Goal: Task Accomplishment & Management: Use online tool/utility

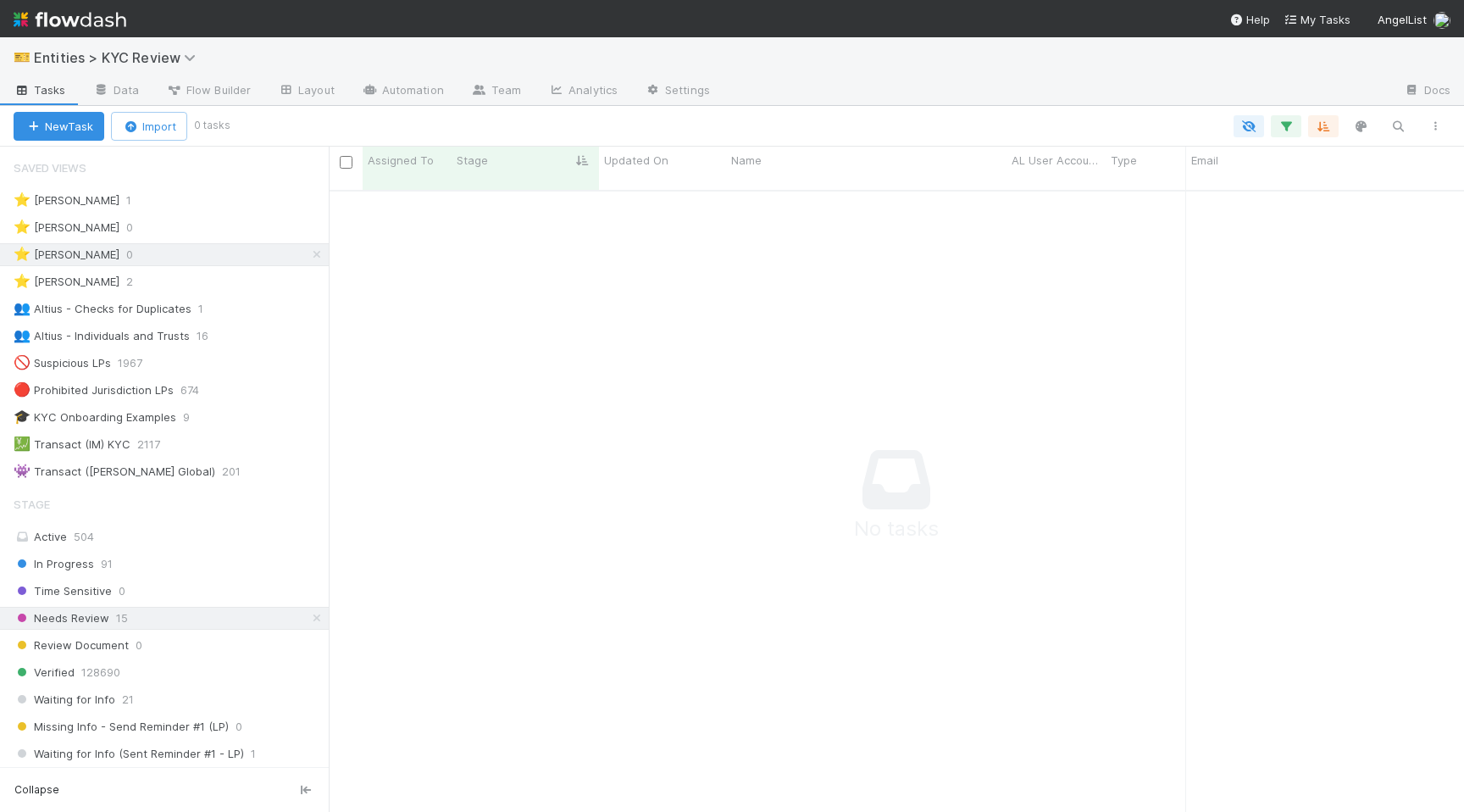
scroll to position [634, 1136]
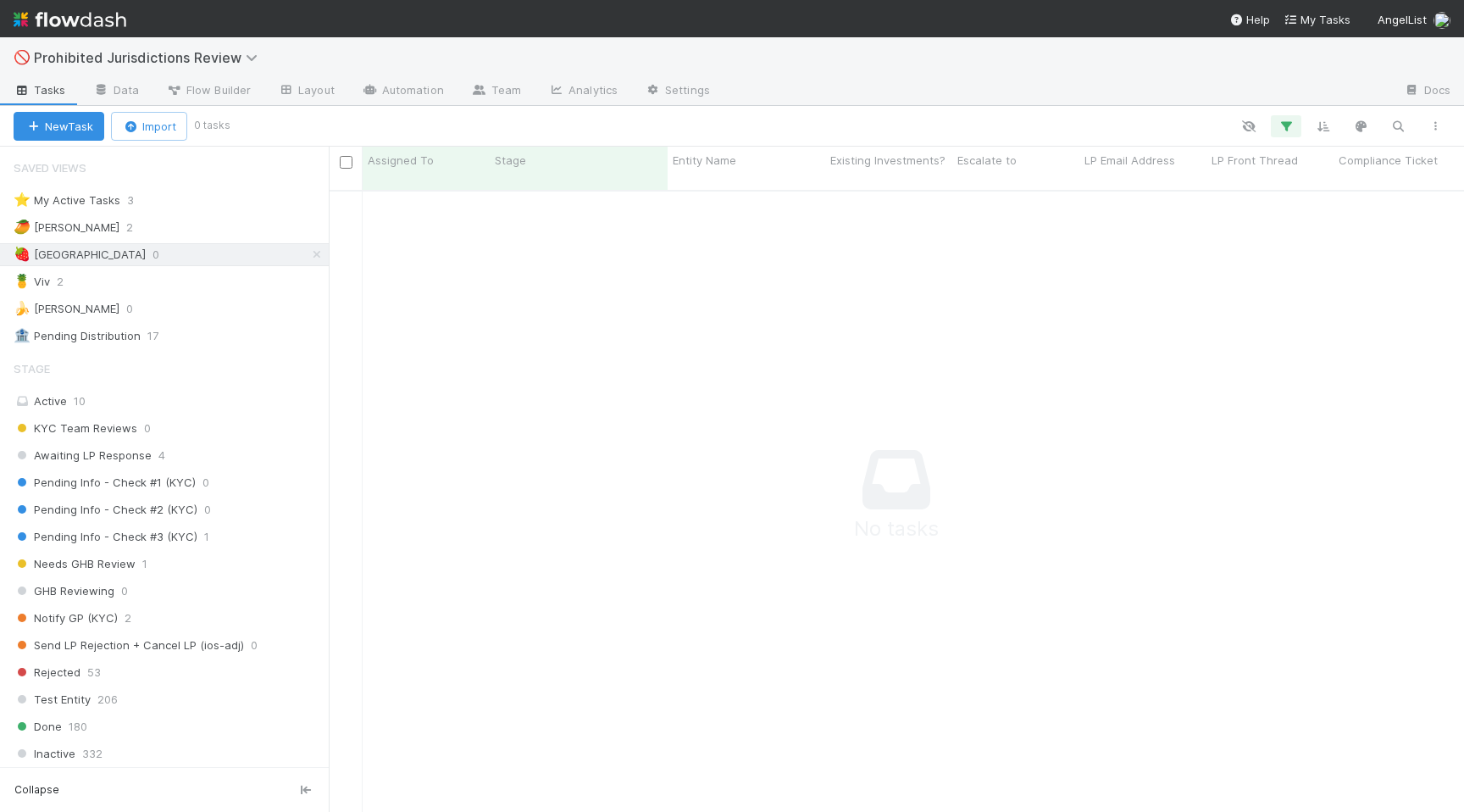
scroll to position [634, 1136]
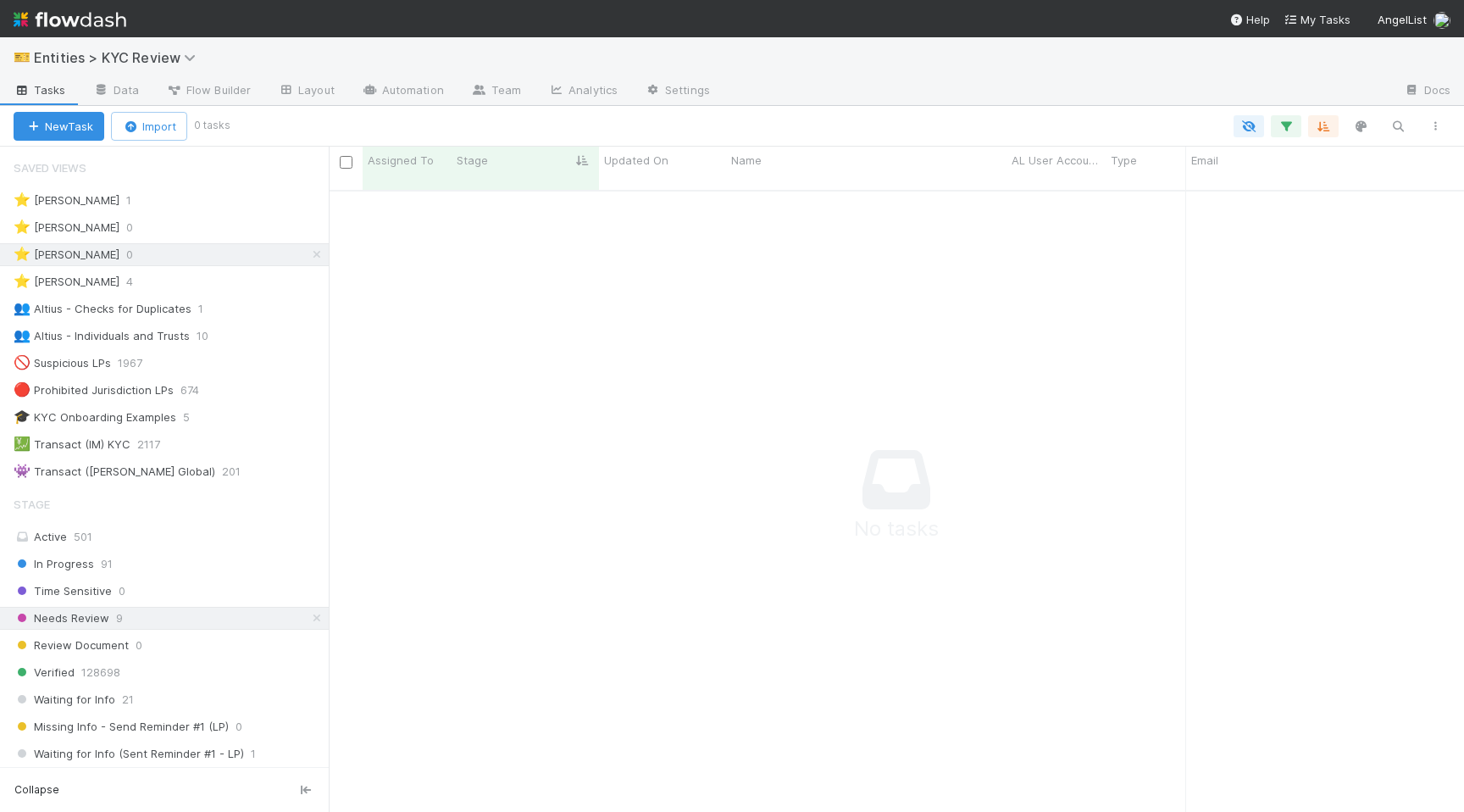
scroll to position [0, 1]
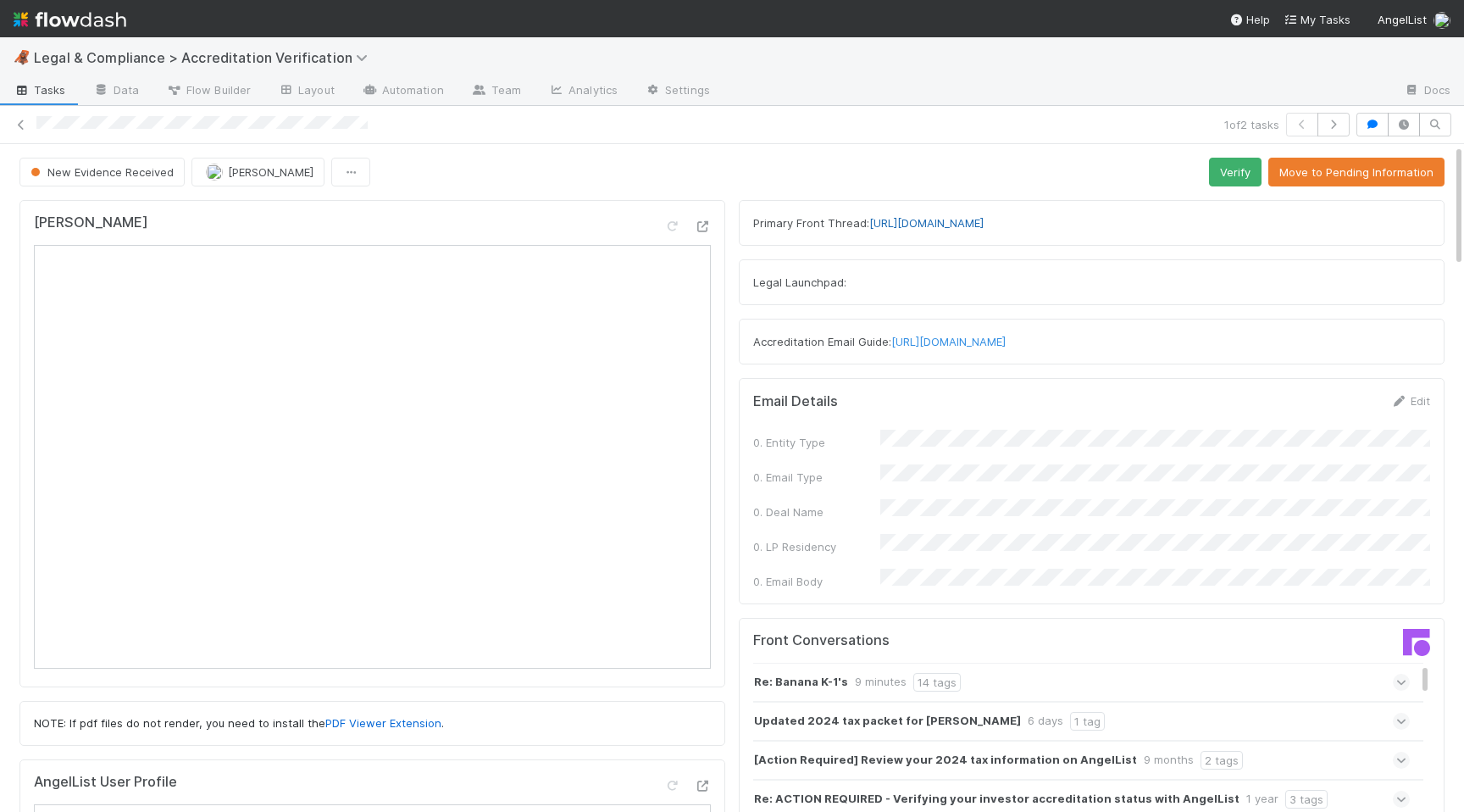
click at [946, 225] on link "https://app.frontapp.com/open/cnv_o00iy4n" at bounding box center [926, 223] width 114 height 14
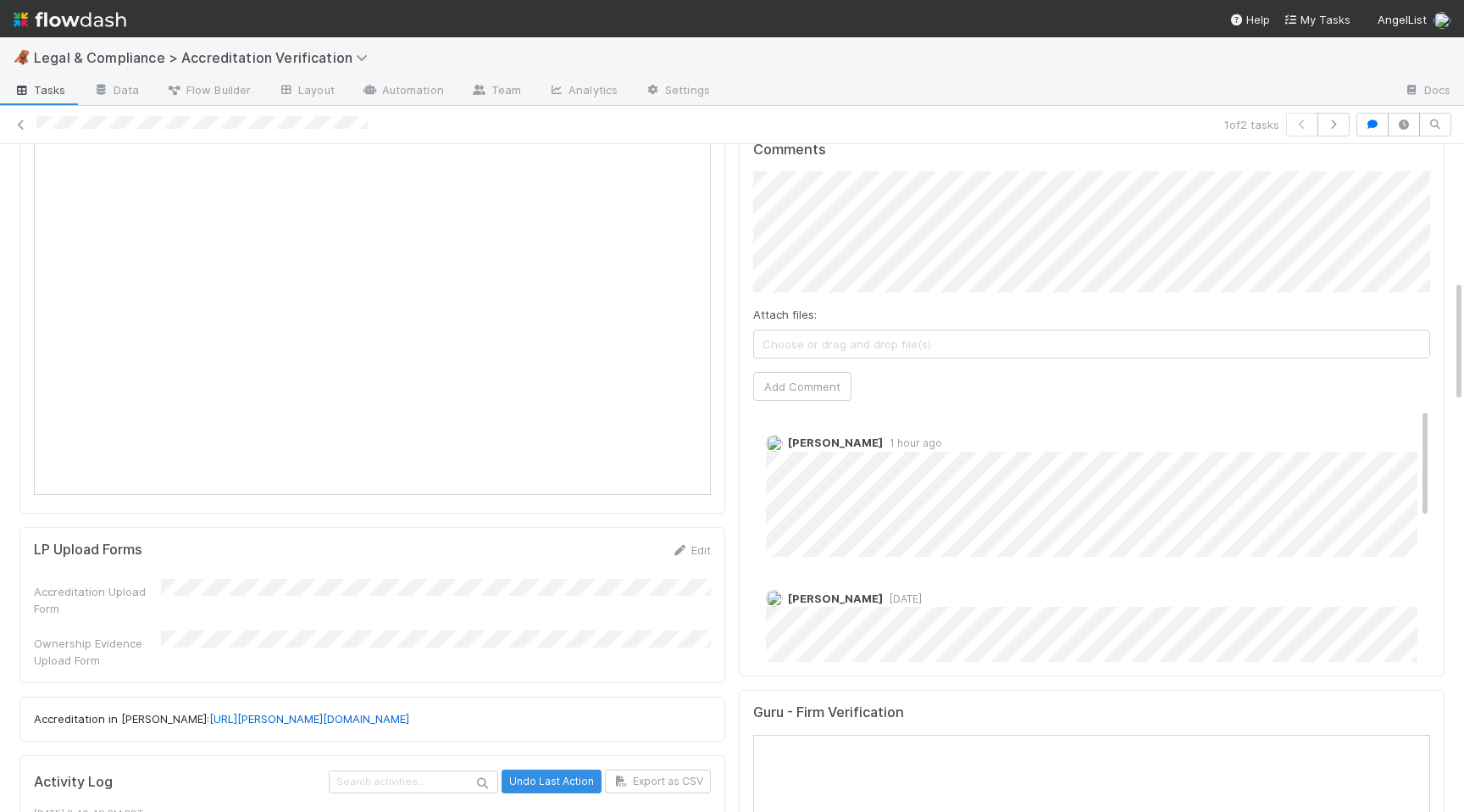
scroll to position [723, 0]
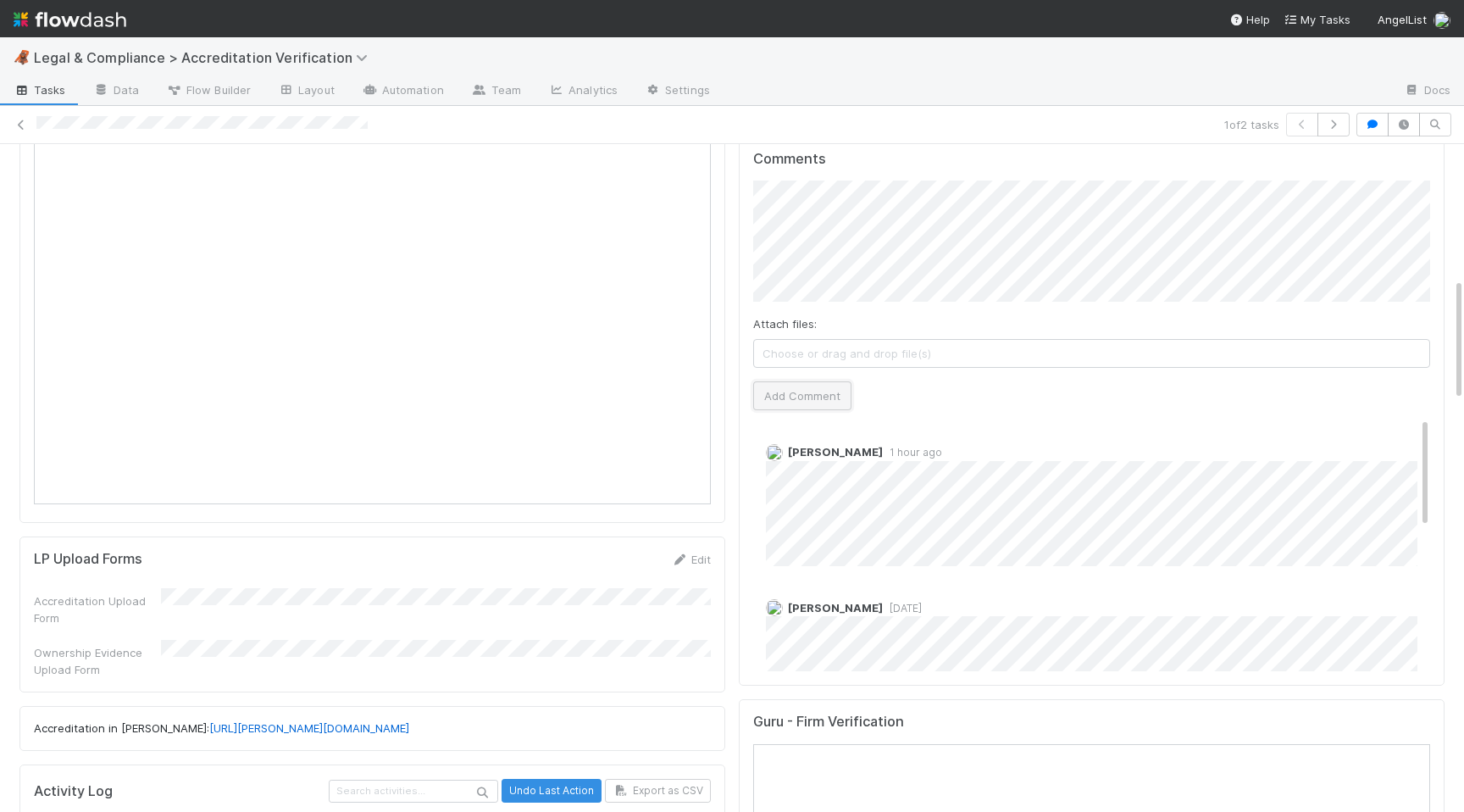
click at [816, 381] on button "Add Comment" at bounding box center [803, 395] width 98 height 29
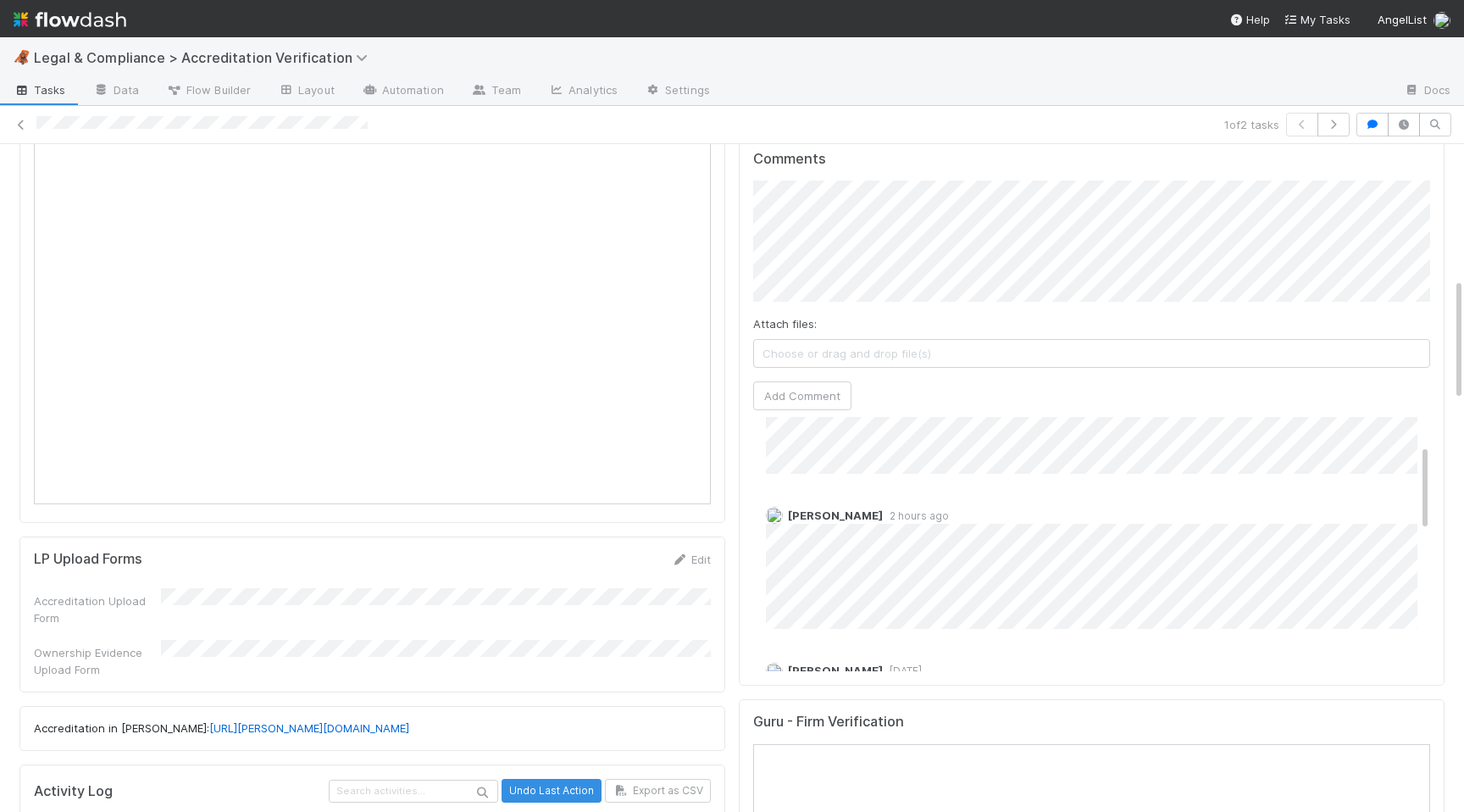
scroll to position [141, 0]
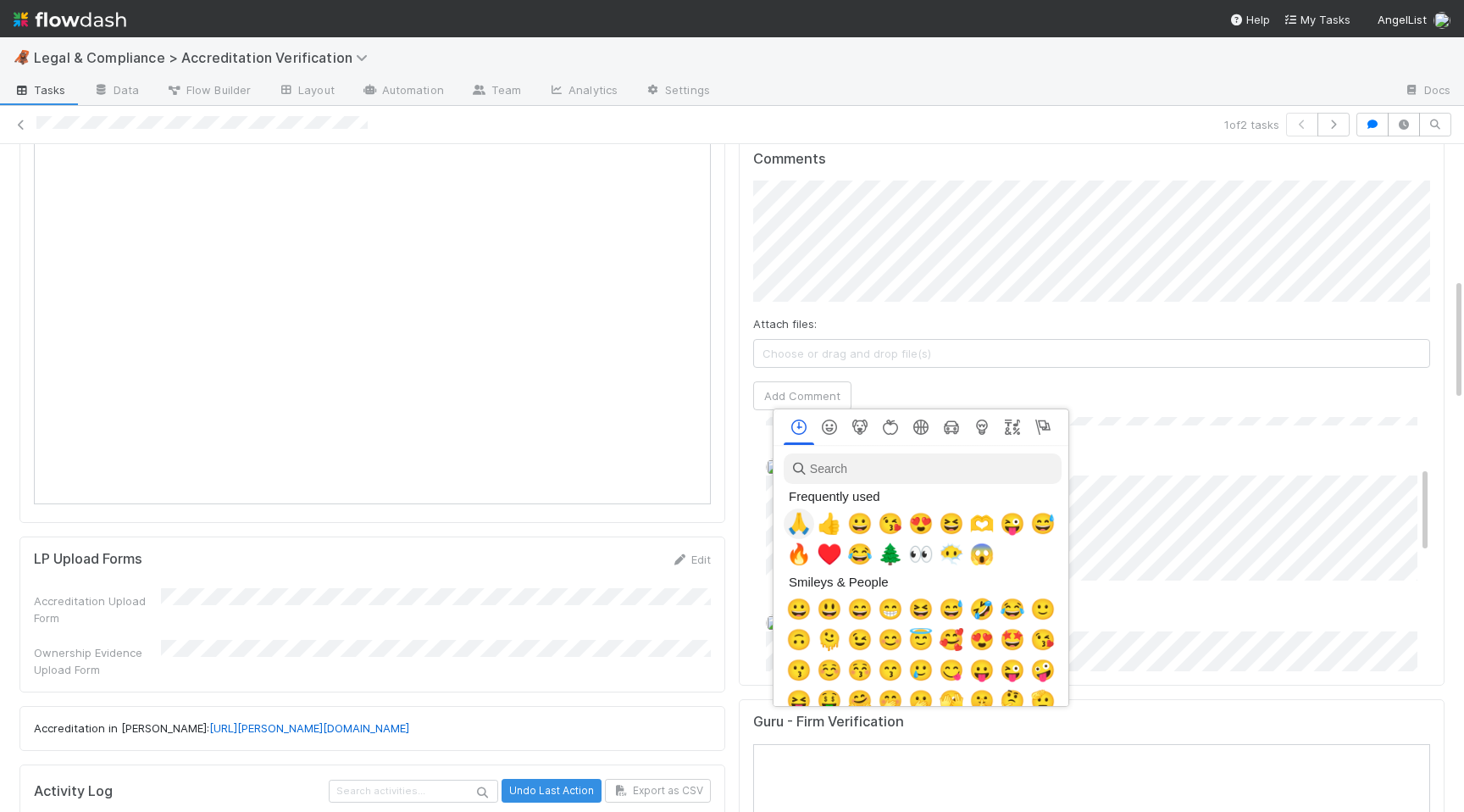
click at [799, 527] on span "🙏" at bounding box center [799, 523] width 25 height 23
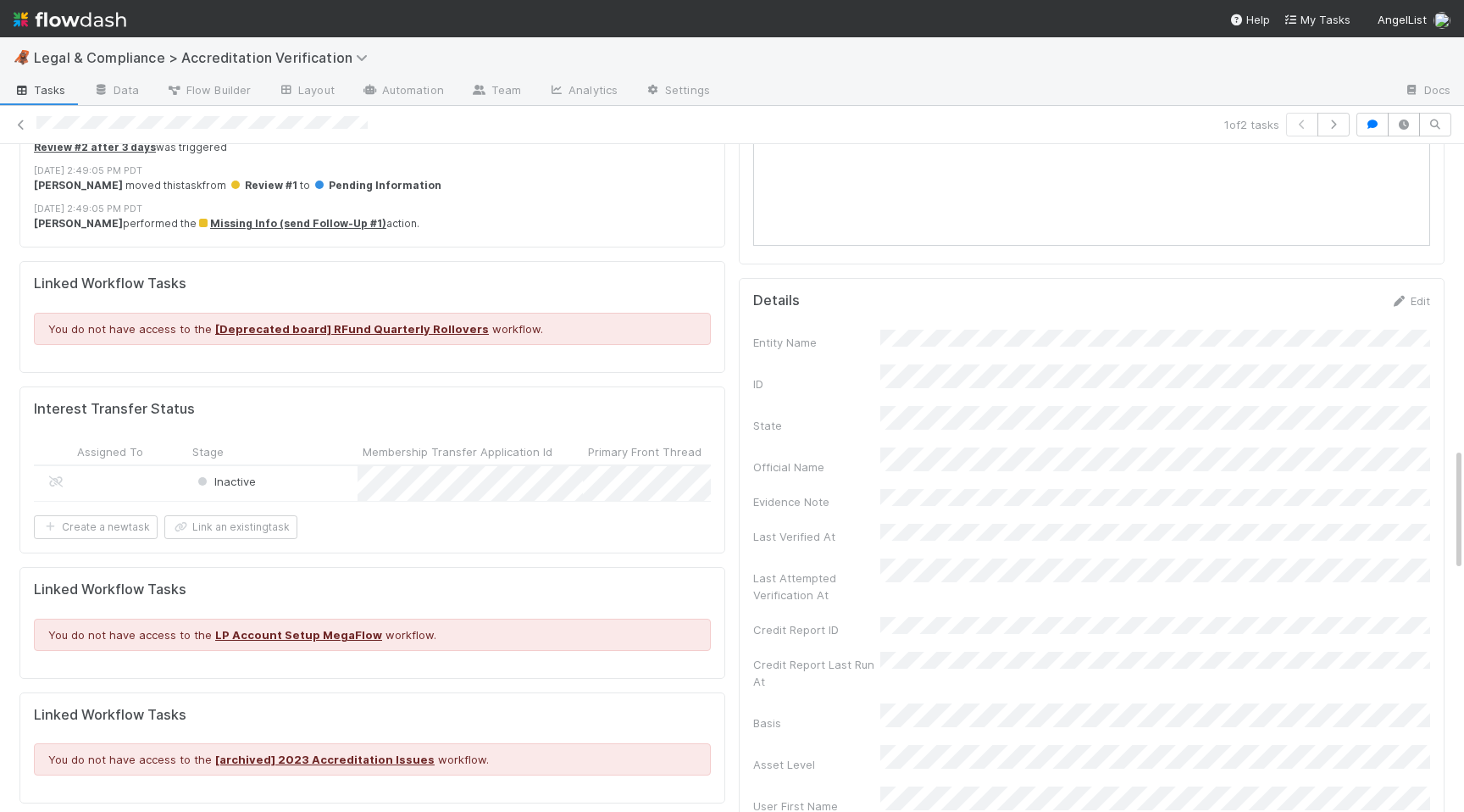
scroll to position [1709, 0]
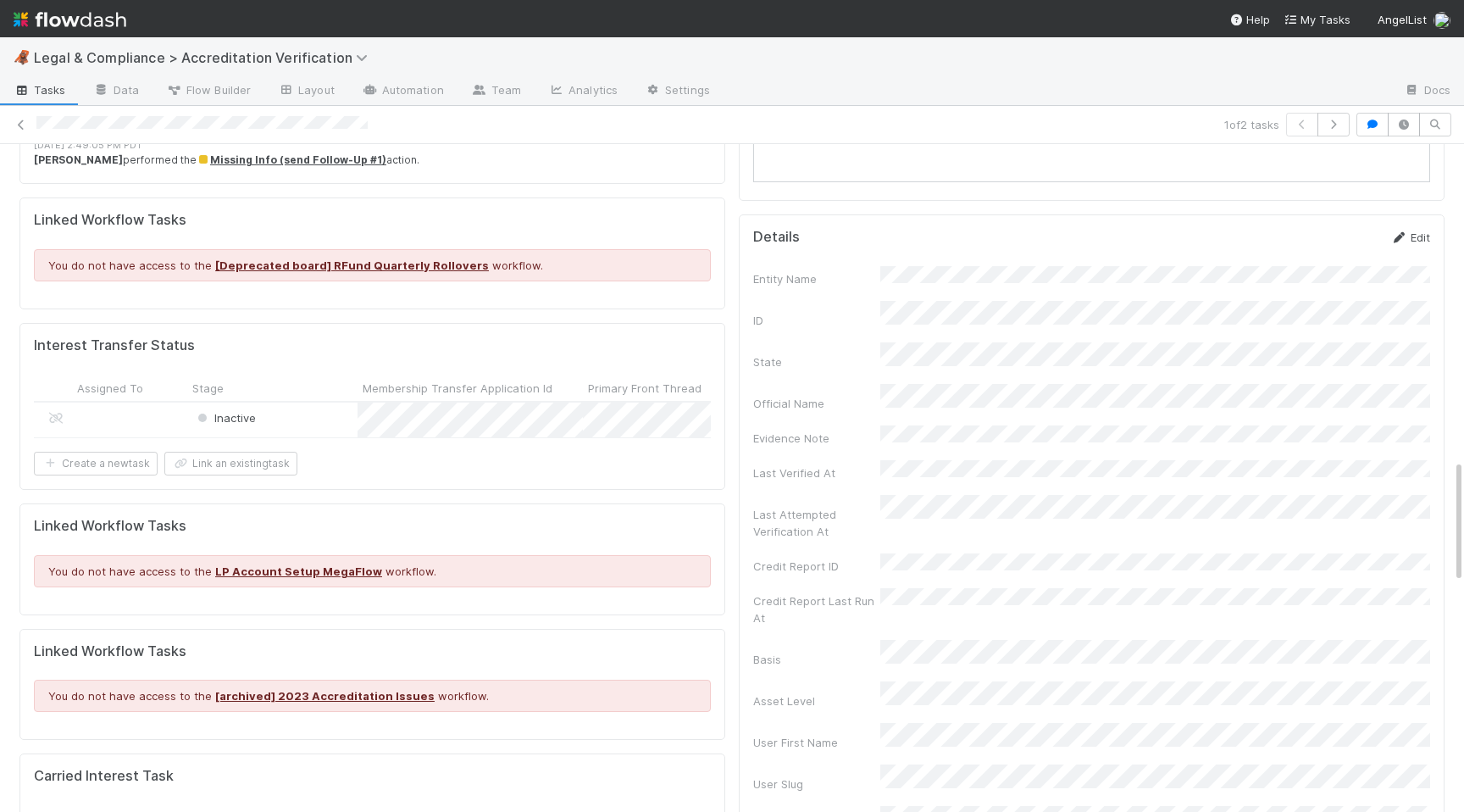
click at [1427, 231] on link "Edit" at bounding box center [1411, 238] width 40 height 14
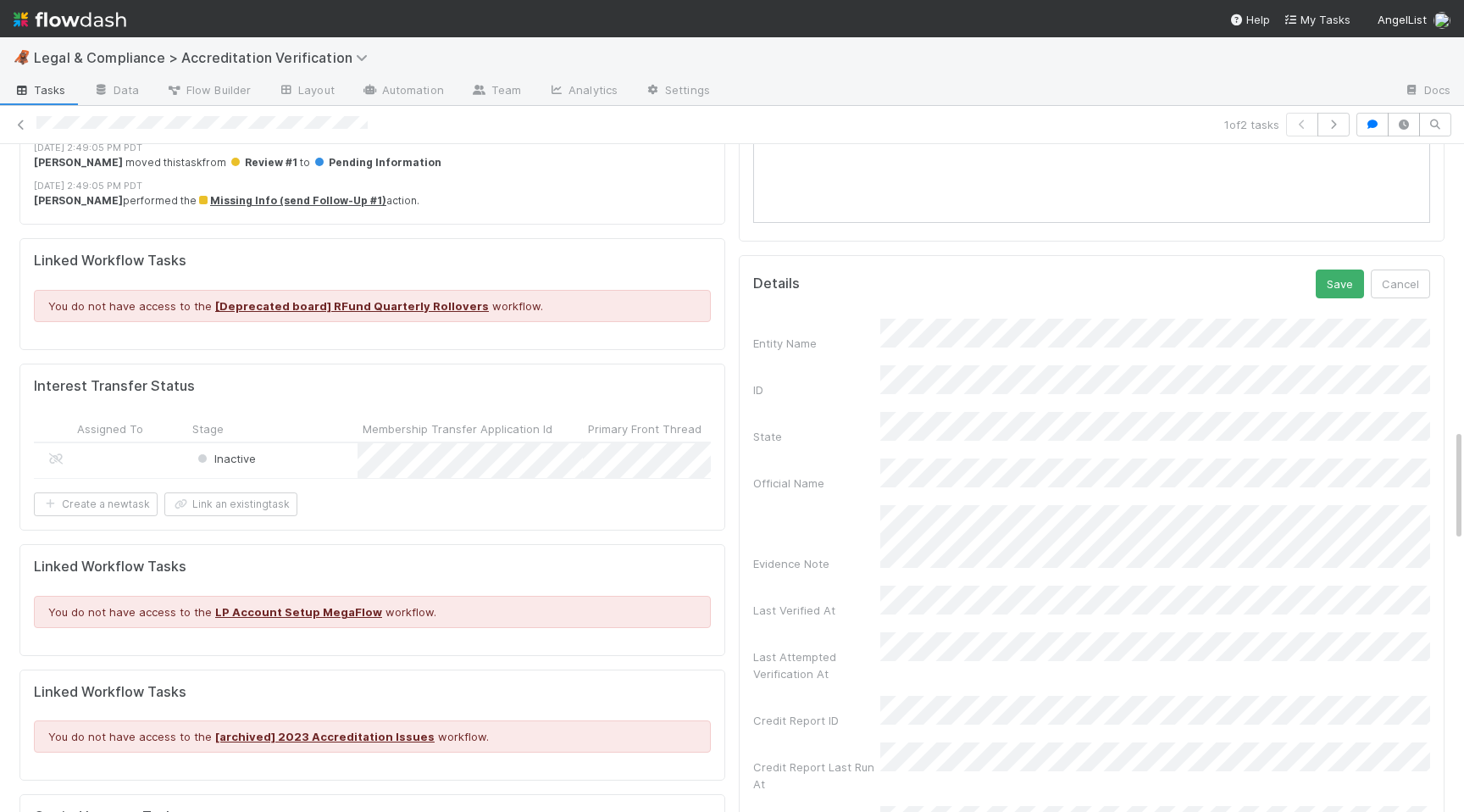
scroll to position [1392, 0]
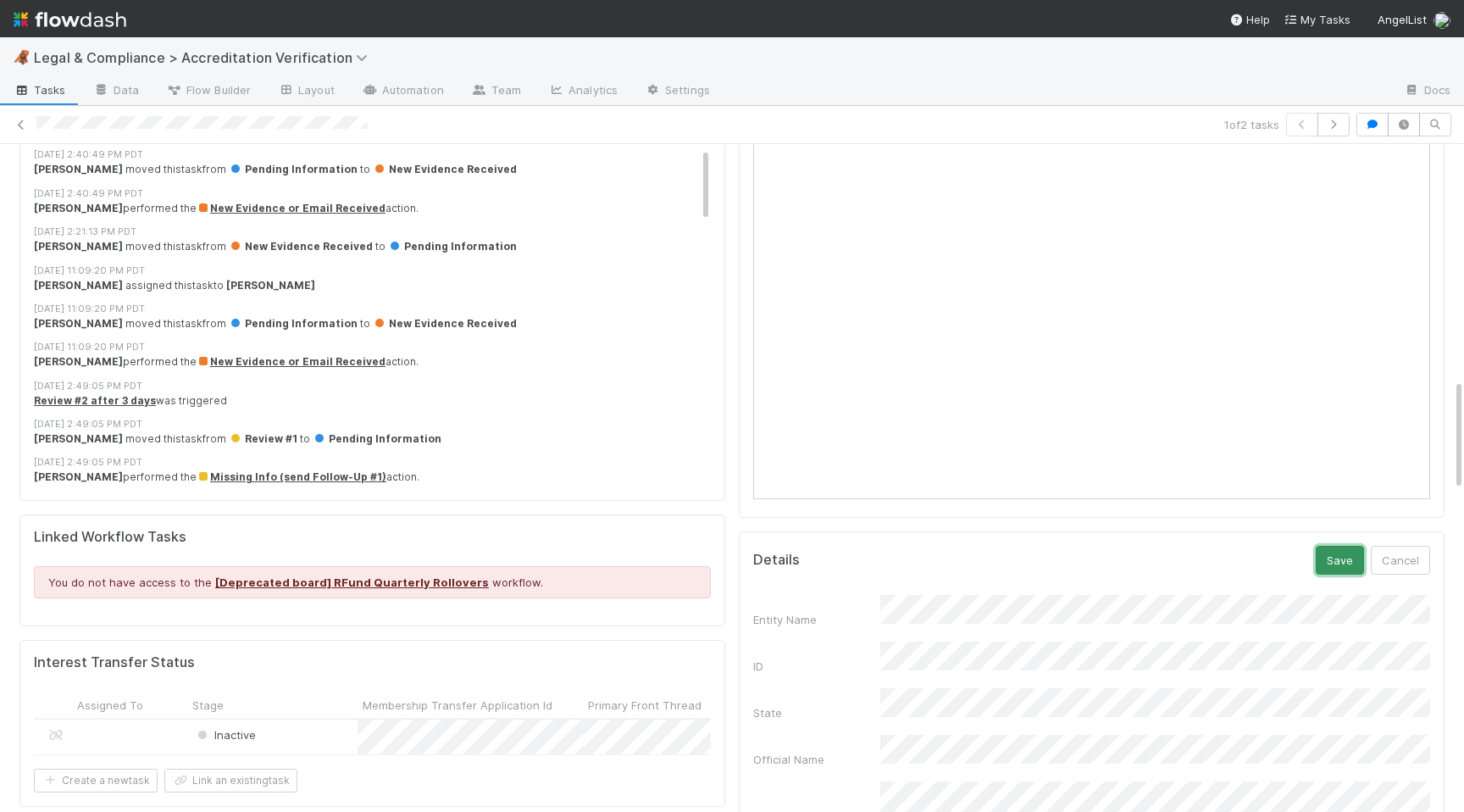
click at [1318, 546] on div "Save Cancel" at bounding box center [1373, 560] width 114 height 29
click at [1326, 546] on button "Save" at bounding box center [1340, 560] width 48 height 29
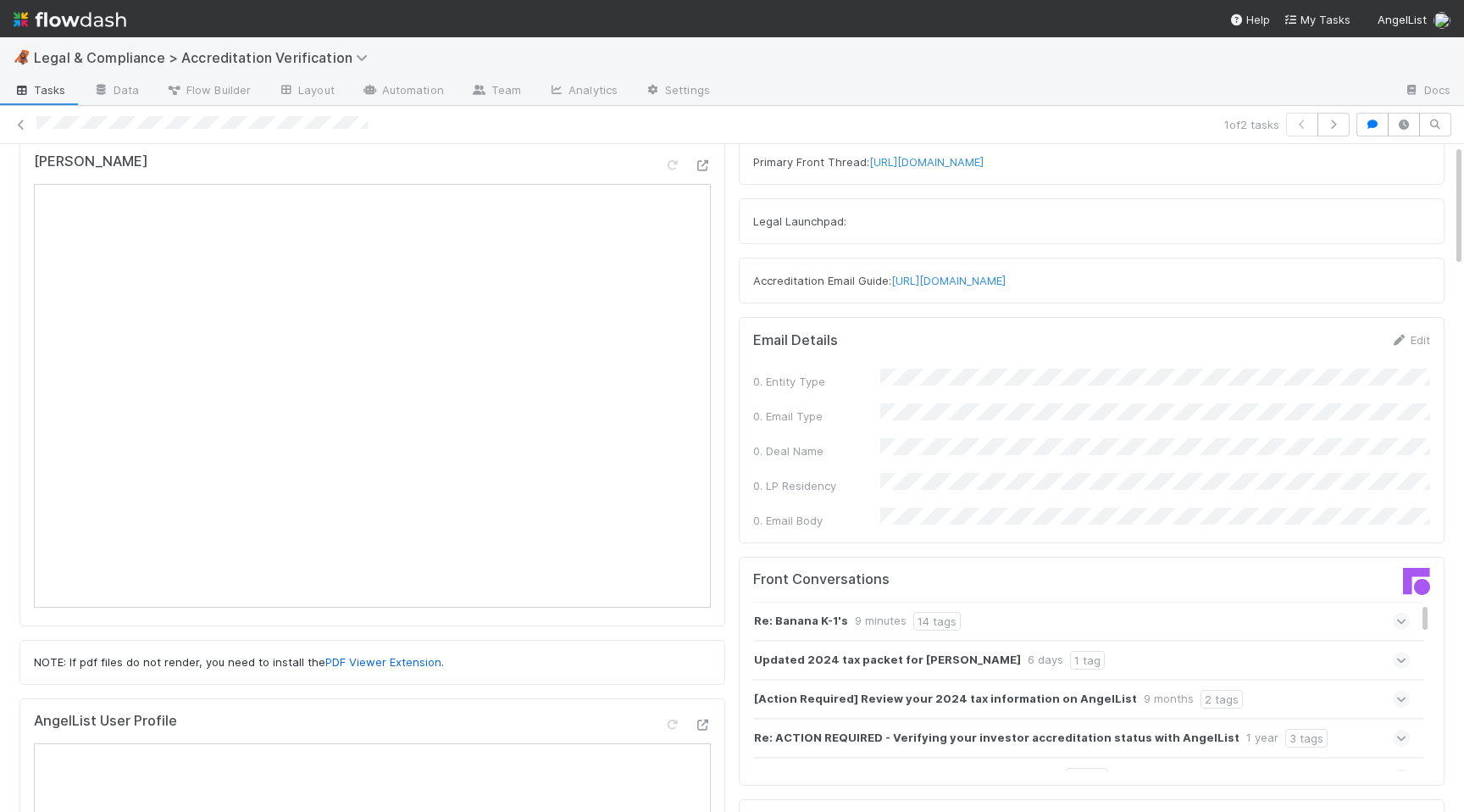
scroll to position [0, 0]
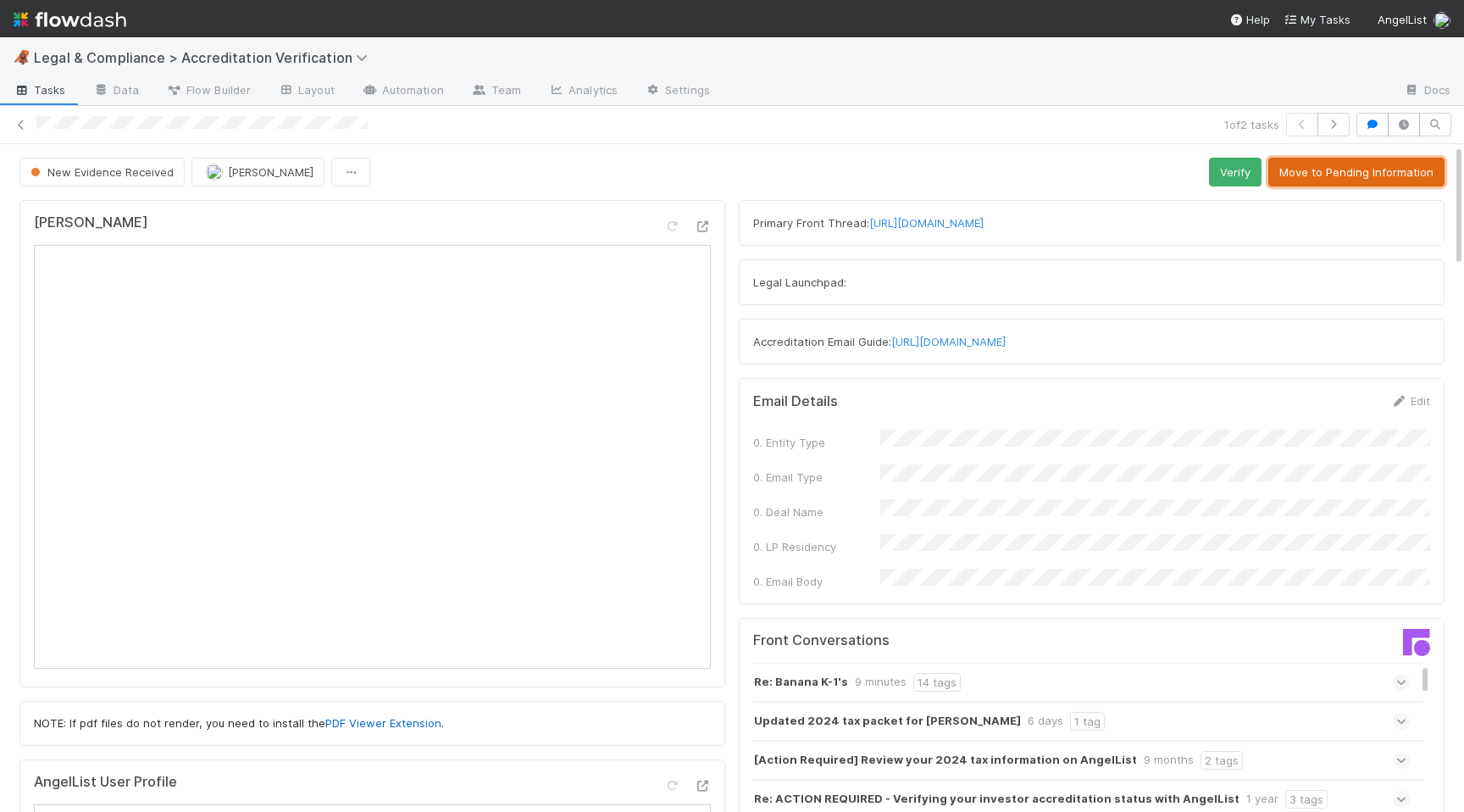
click at [1399, 181] on button "Move to Pending Information" at bounding box center [1357, 171] width 177 height 29
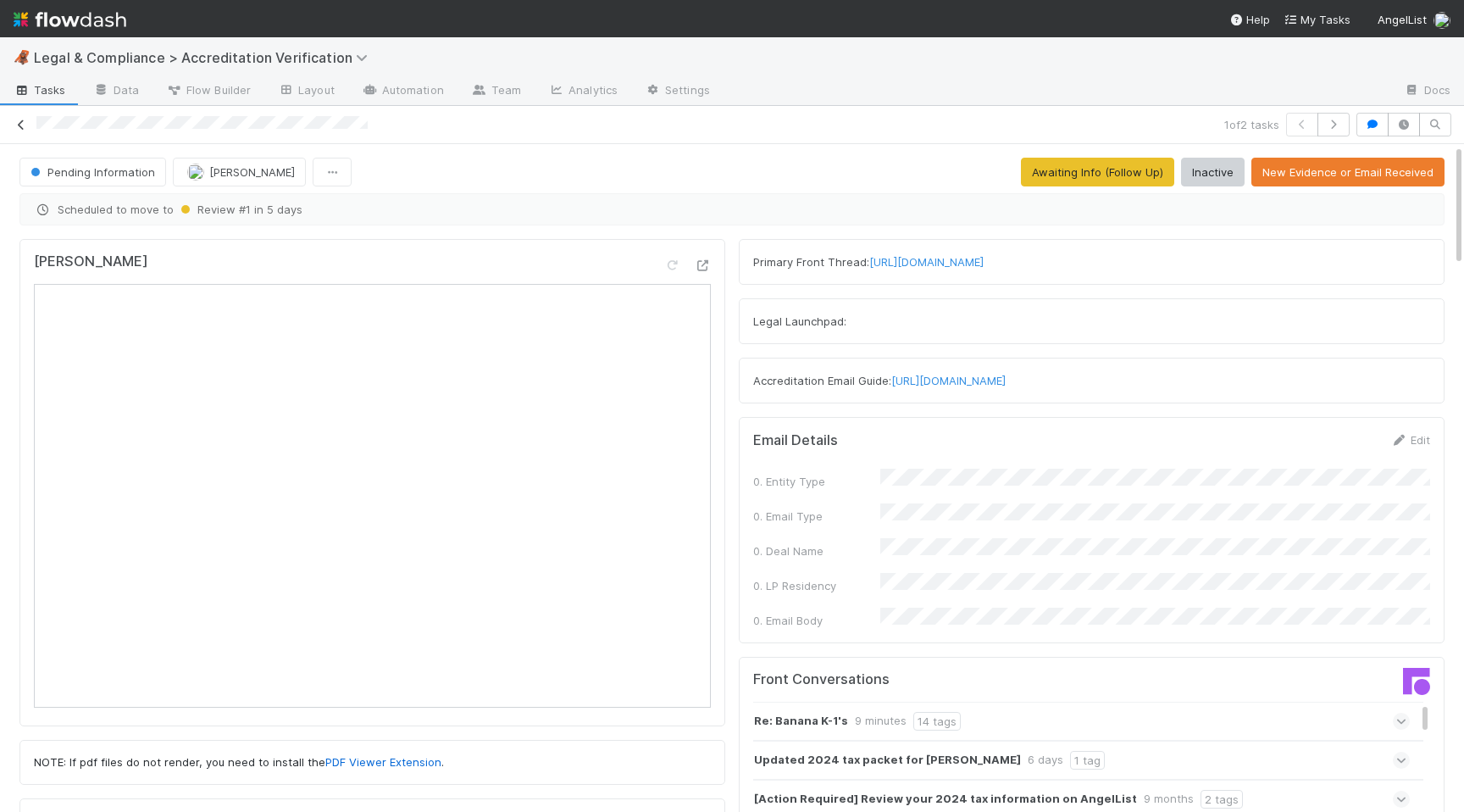
click at [16, 129] on icon at bounding box center [21, 124] width 17 height 11
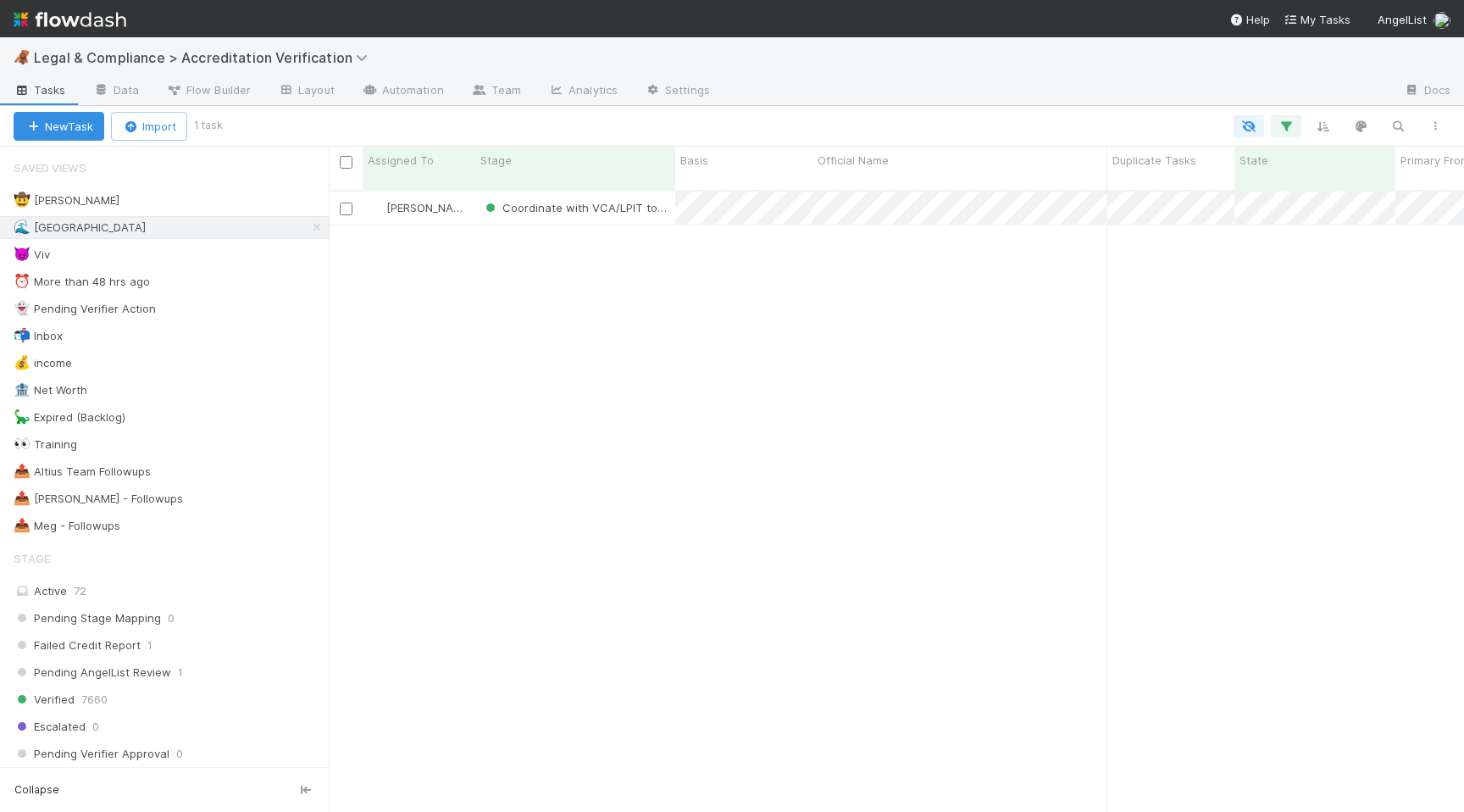
scroll to position [0, 1]
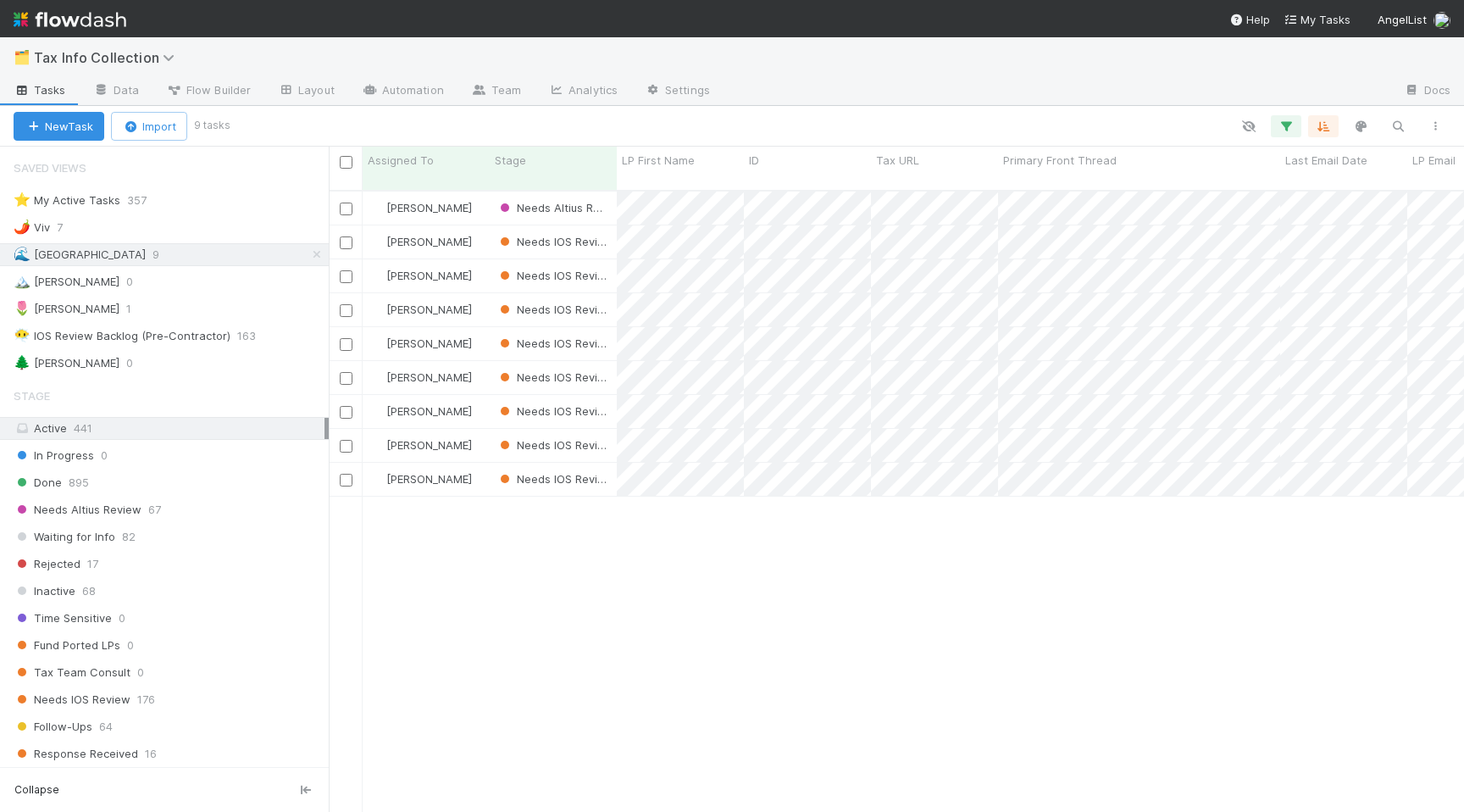
scroll to position [634, 1136]
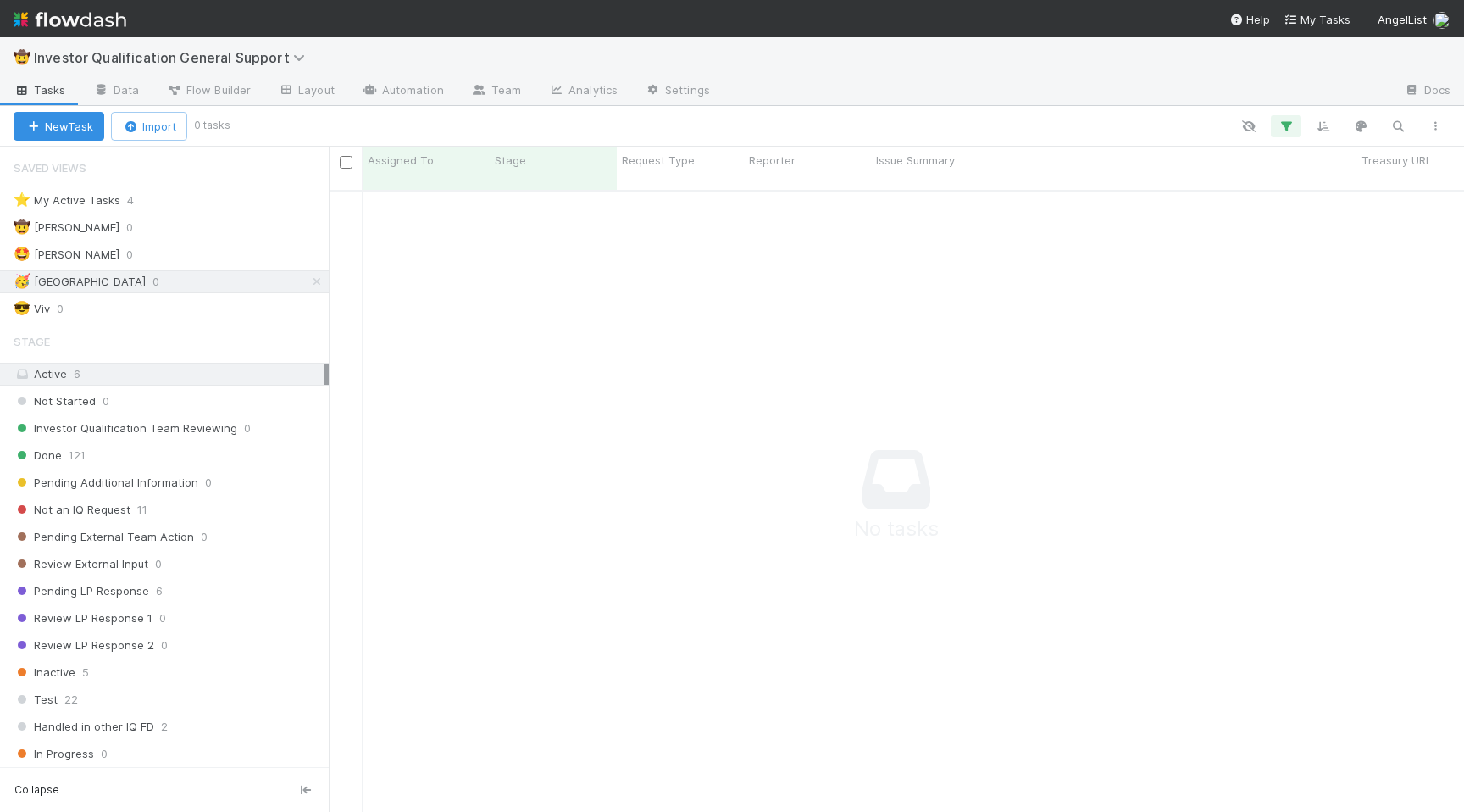
scroll to position [634, 1136]
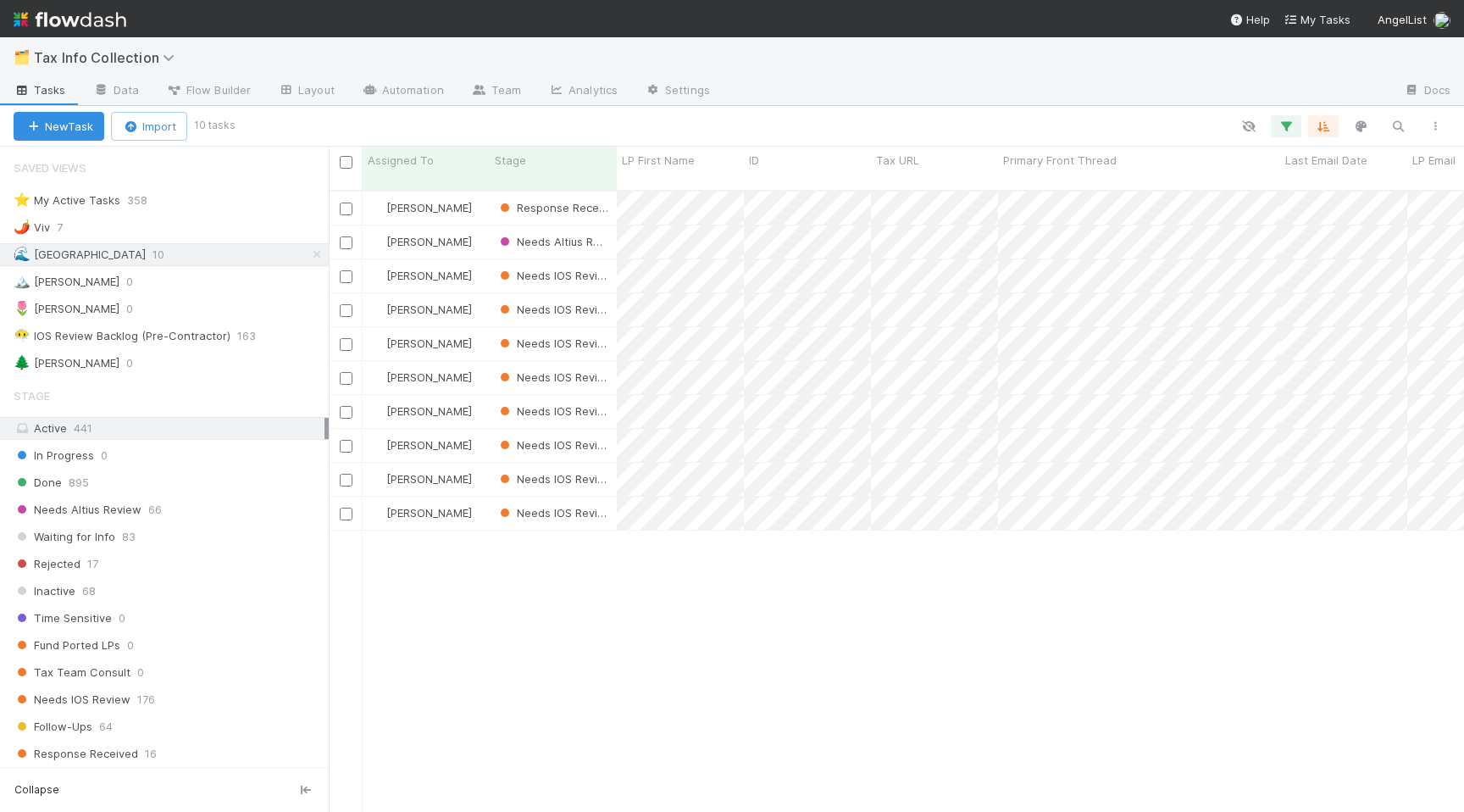
scroll to position [0, 1]
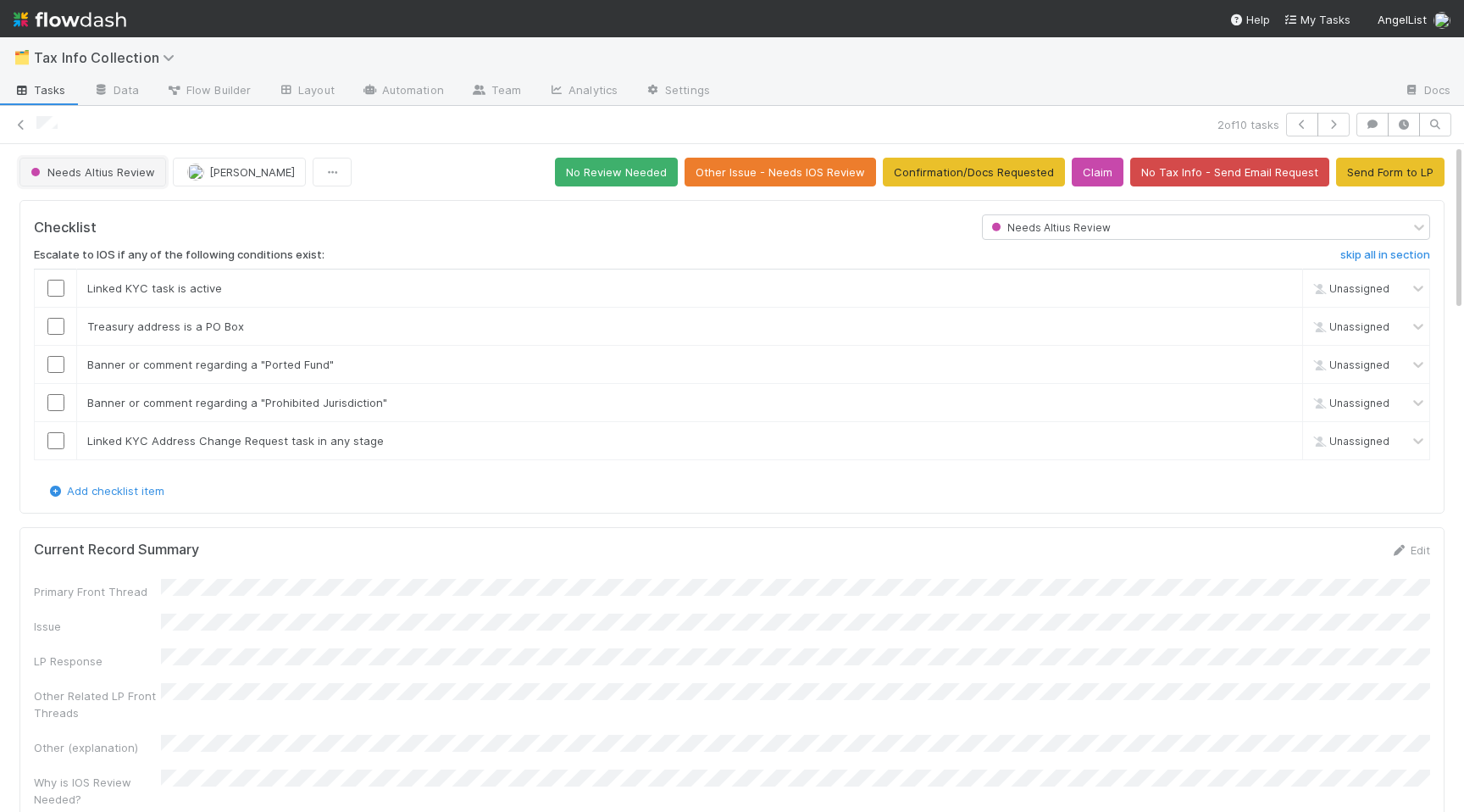
click at [84, 174] on span "Needs Altius Review" at bounding box center [91, 172] width 128 height 14
click at [92, 216] on div "Done" at bounding box center [133, 214] width 239 height 30
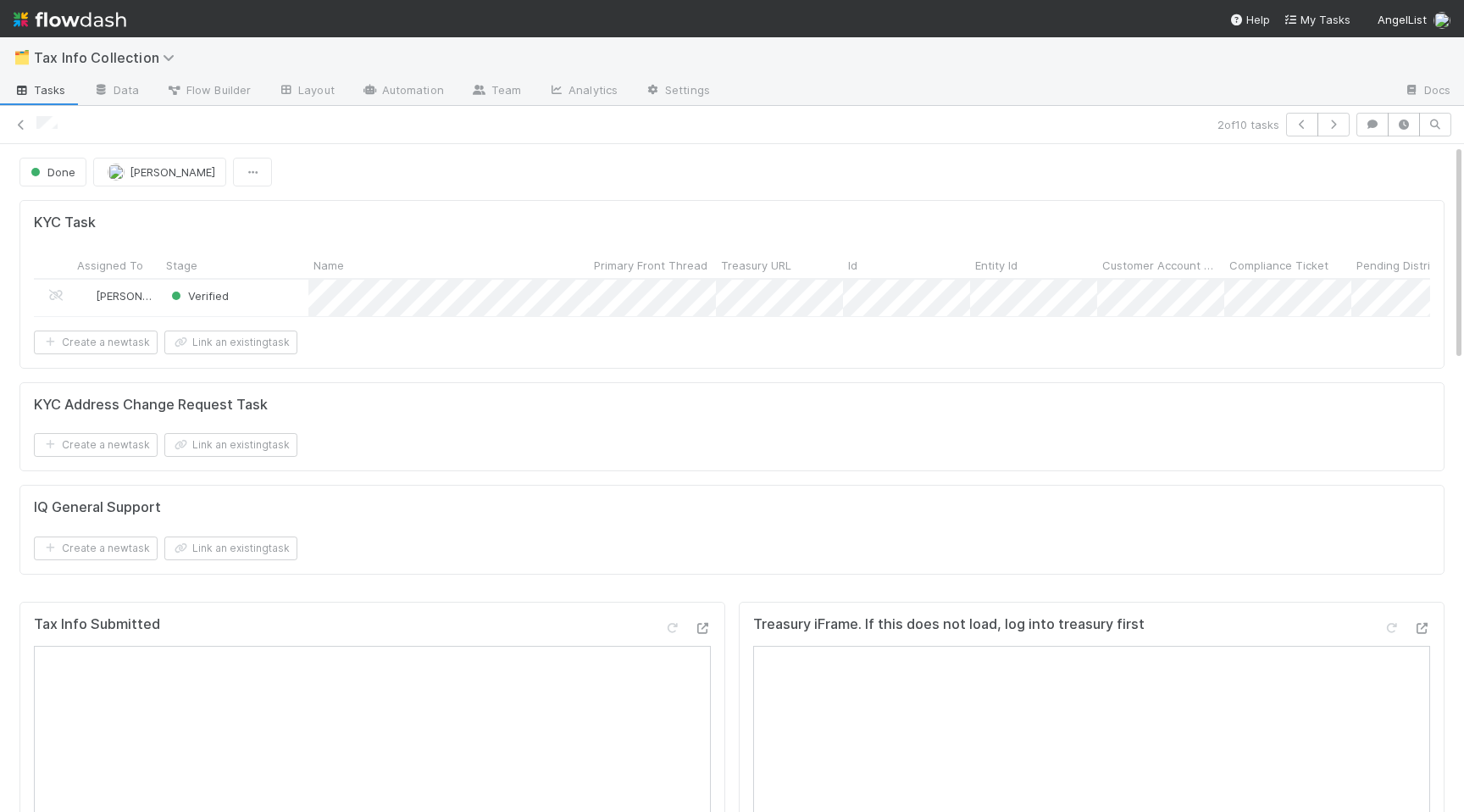
click at [439, 73] on div "🗂️ Tax Info Collection" at bounding box center [732, 57] width 1464 height 41
click at [400, 104] on link "Automation" at bounding box center [403, 91] width 110 height 27
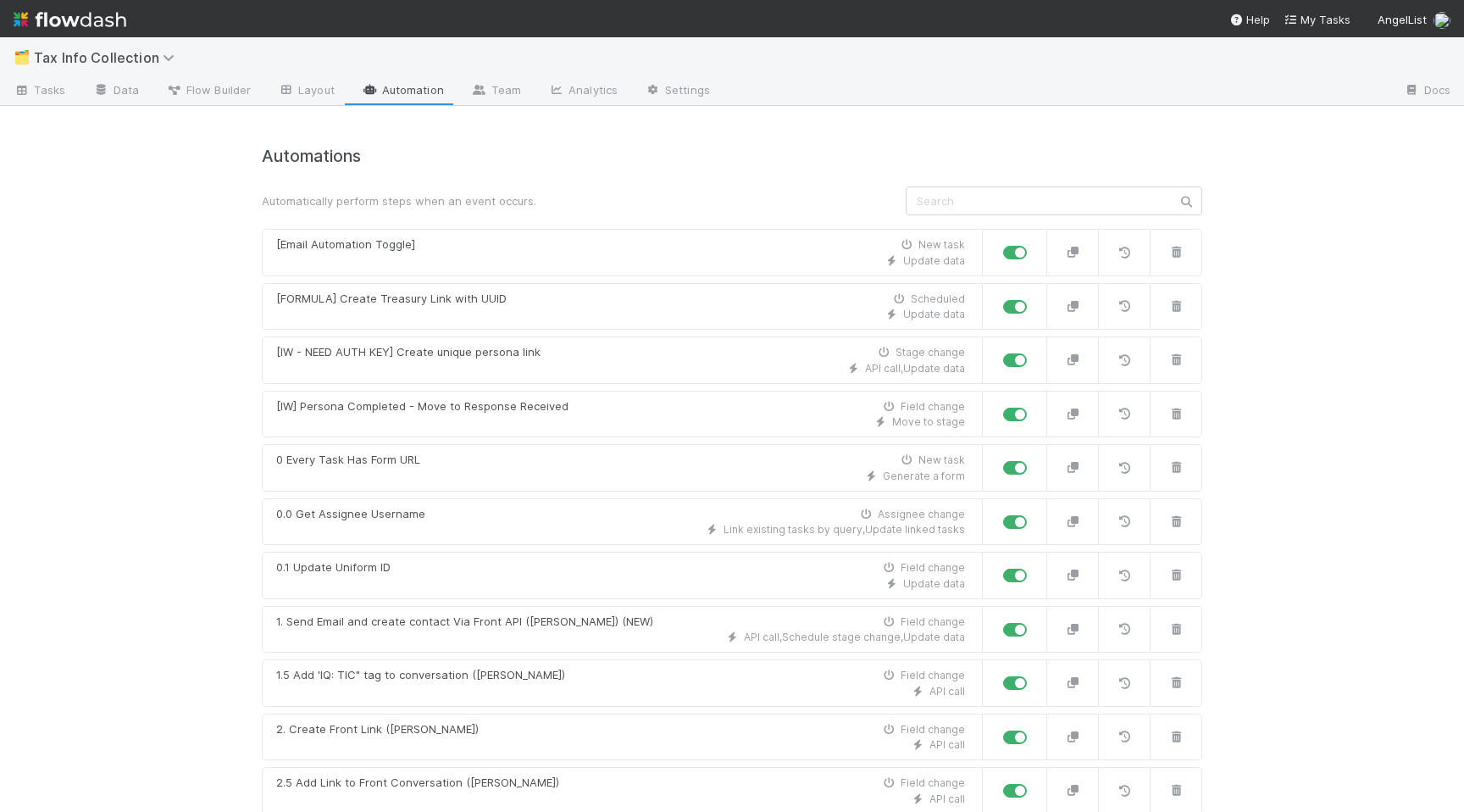
click at [1018, 198] on input "text" at bounding box center [1054, 200] width 297 height 29
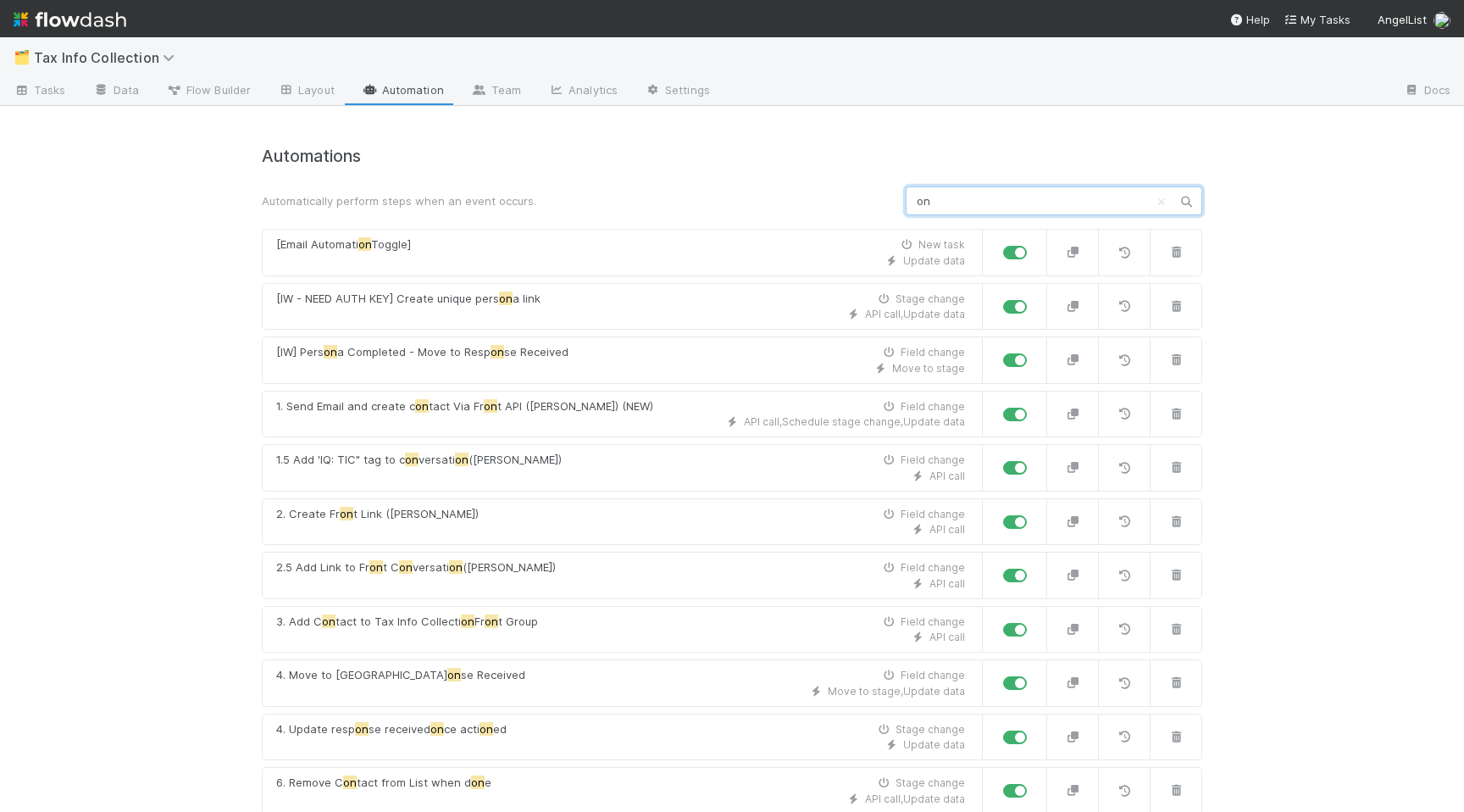
type input "o"
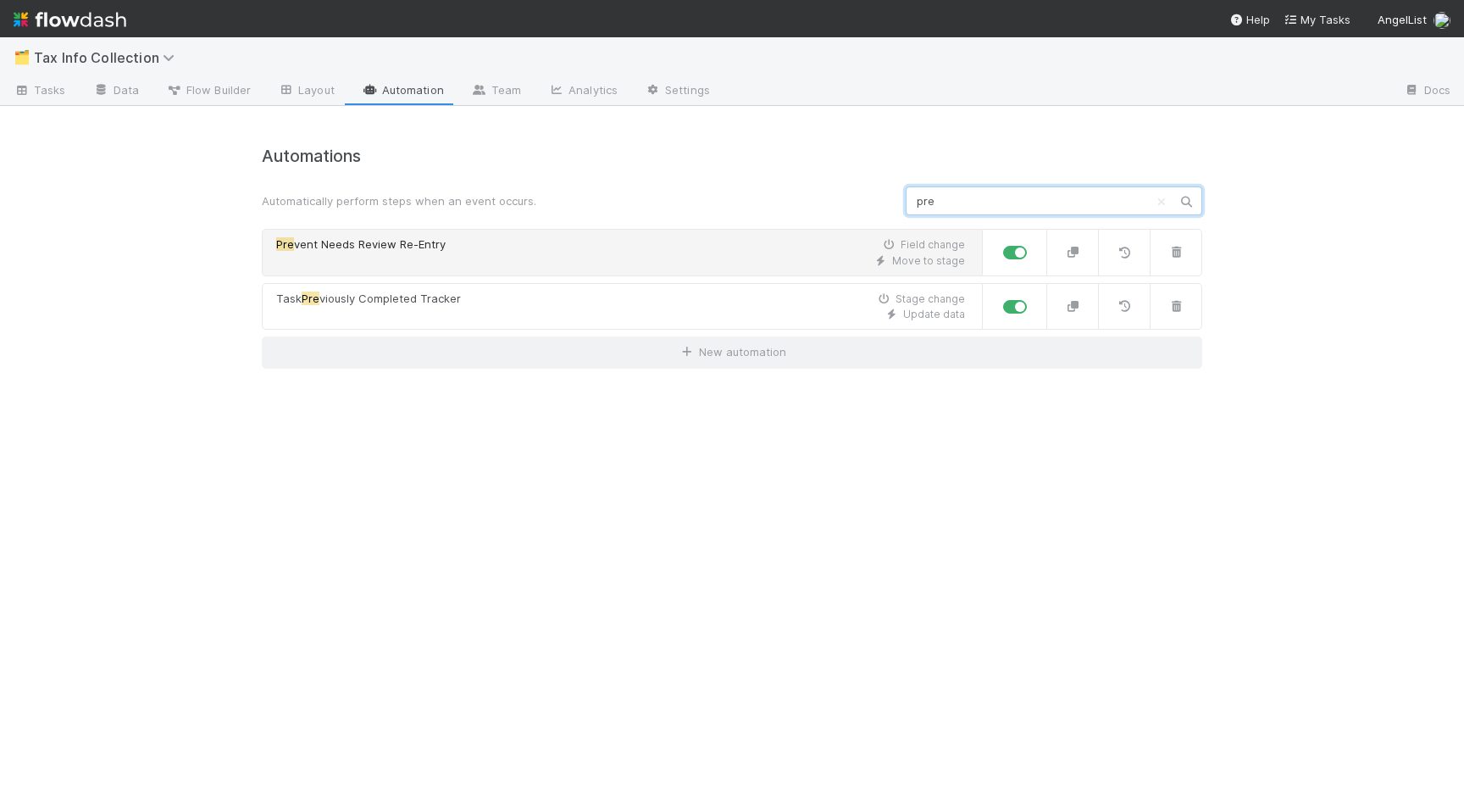
type input "pre"
click at [473, 242] on div "Pre vent Needs Review Re-Entry Field change" at bounding box center [621, 245] width 689 height 17
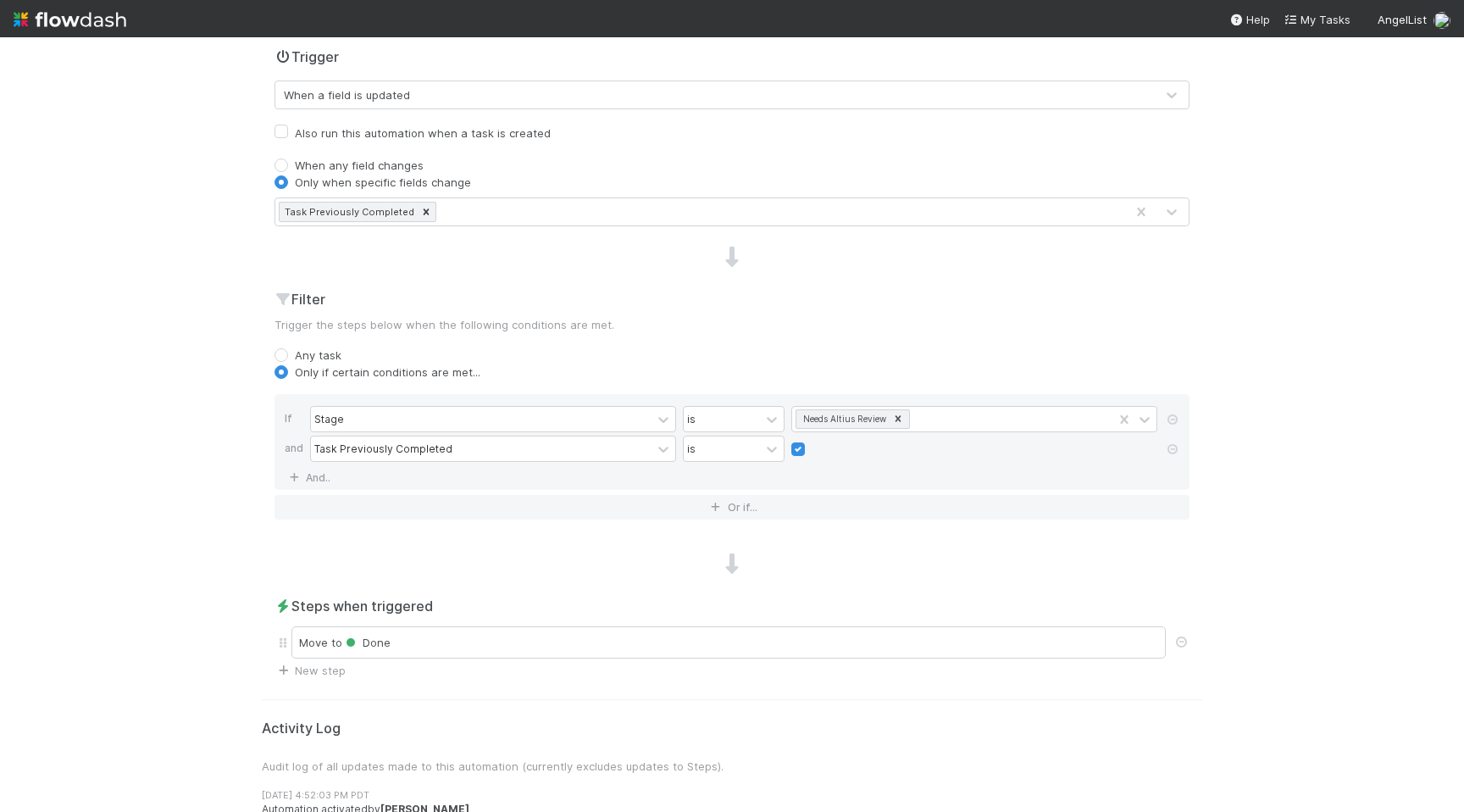
scroll to position [401, 0]
click at [724, 419] on div "is" at bounding box center [722, 419] width 77 height 24
click at [729, 487] on div "is not" at bounding box center [734, 487] width 102 height 29
click at [899, 422] on icon at bounding box center [898, 419] width 12 height 12
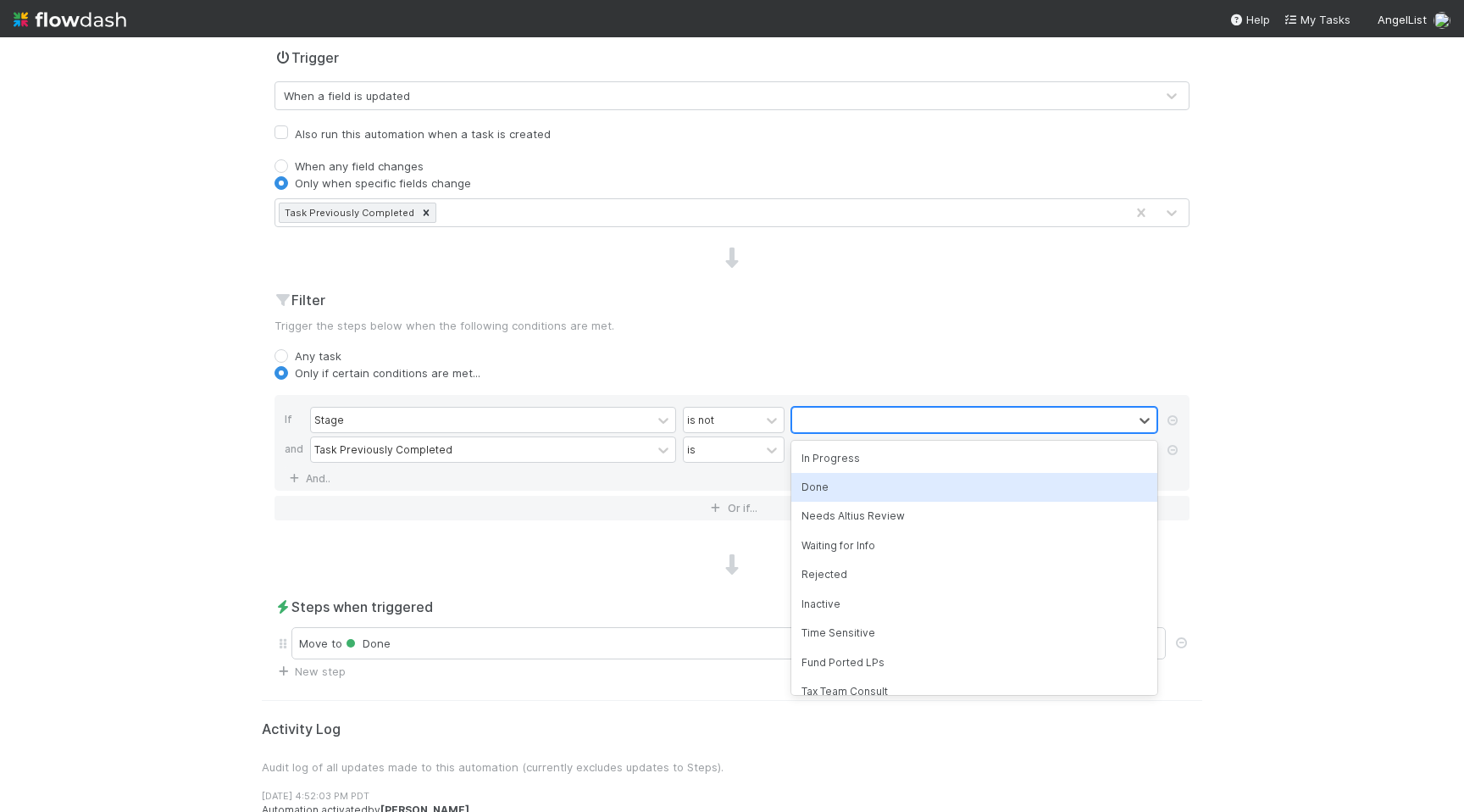
click at [876, 489] on div "Done" at bounding box center [974, 487] width 366 height 29
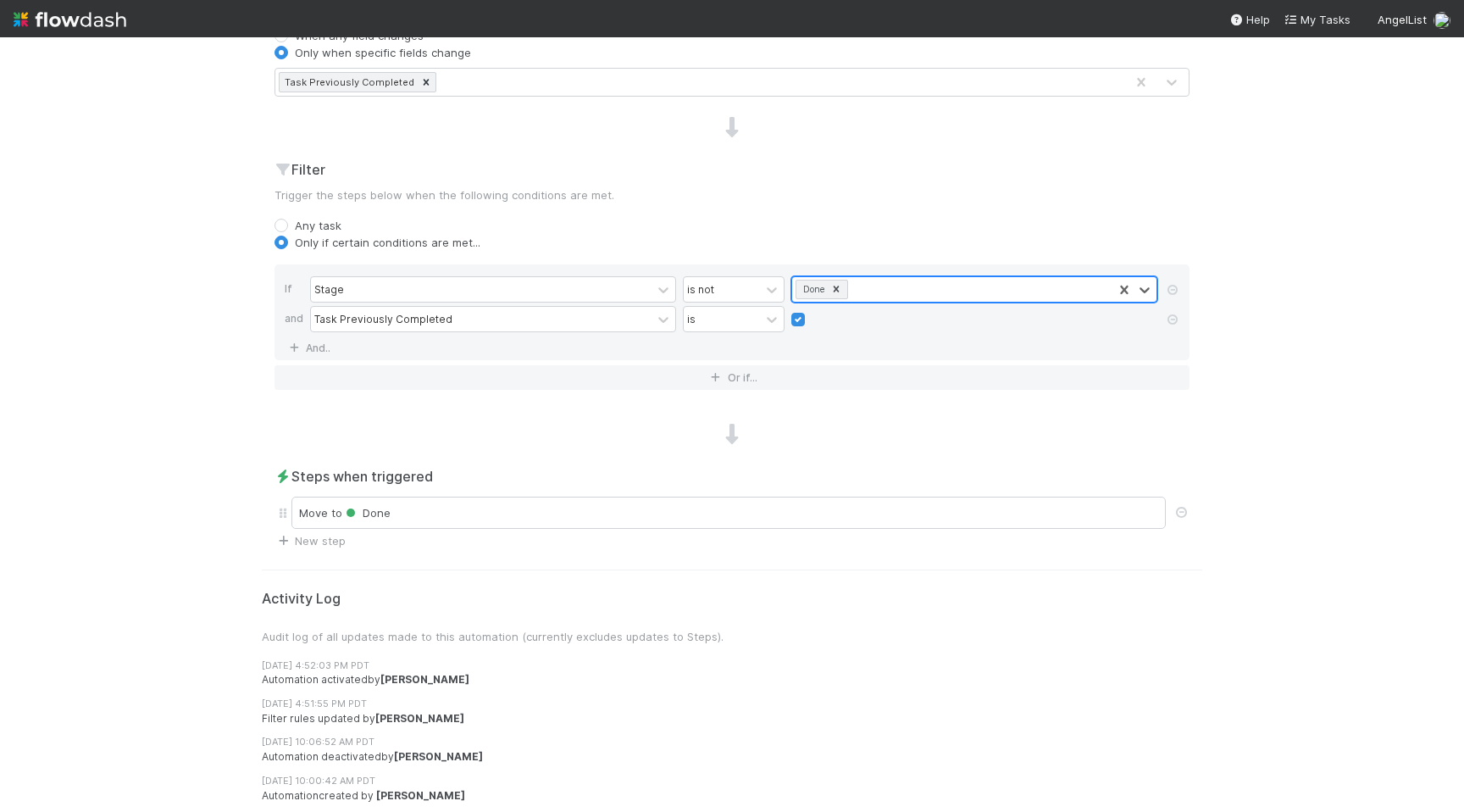
scroll to position [34, 0]
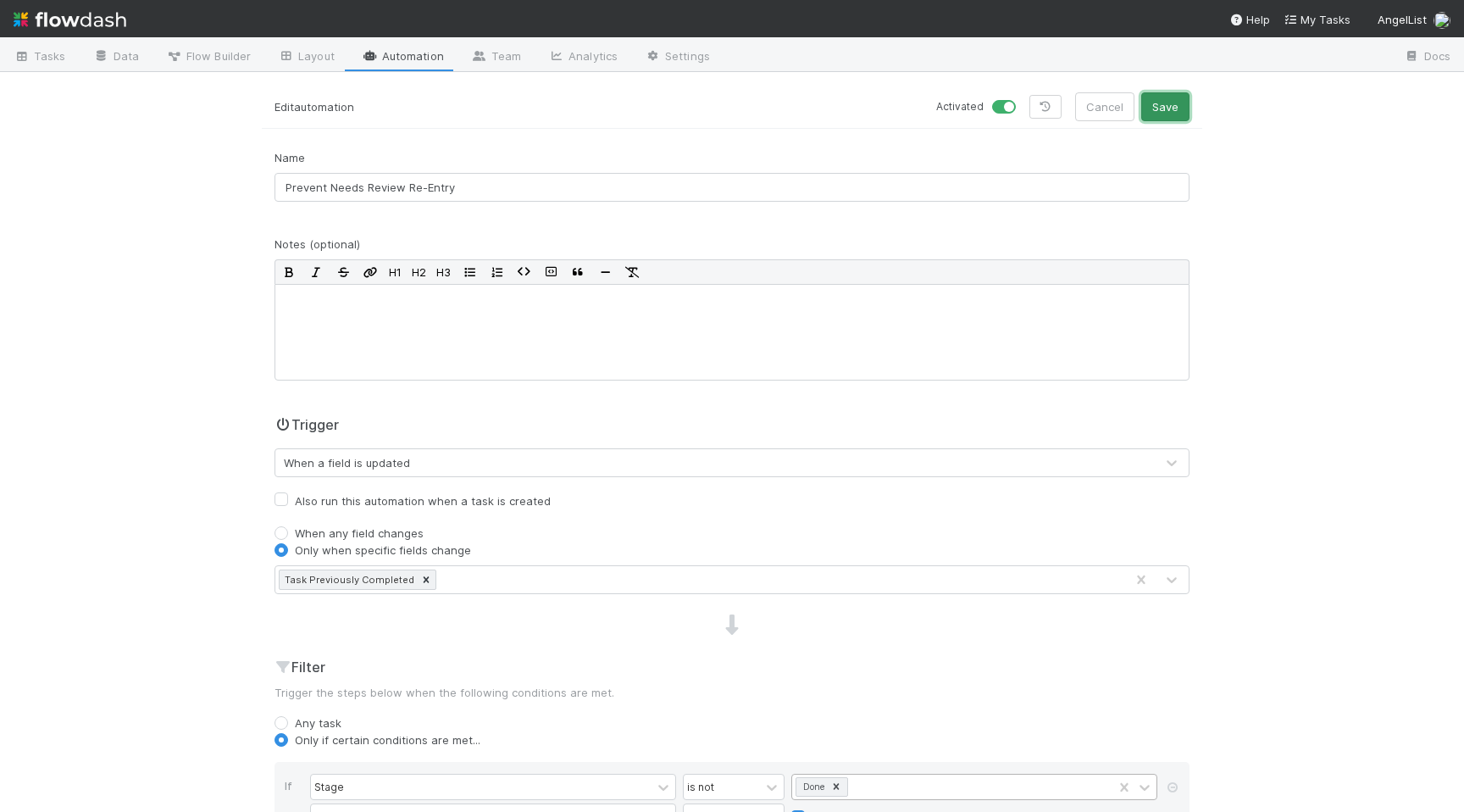
click at [1172, 99] on button "Save" at bounding box center [1165, 106] width 48 height 29
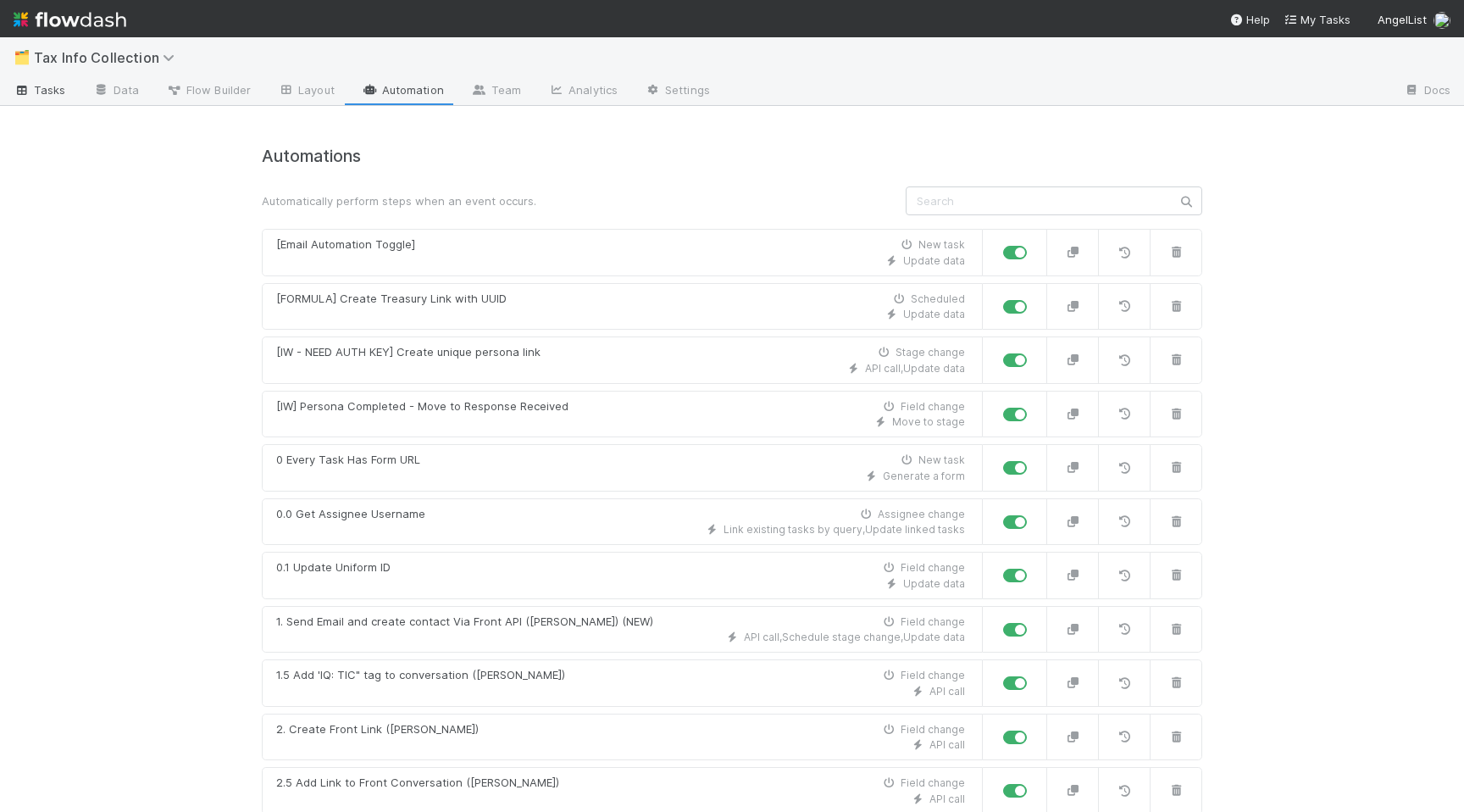
click at [12, 94] on link "Tasks" at bounding box center [40, 91] width 80 height 27
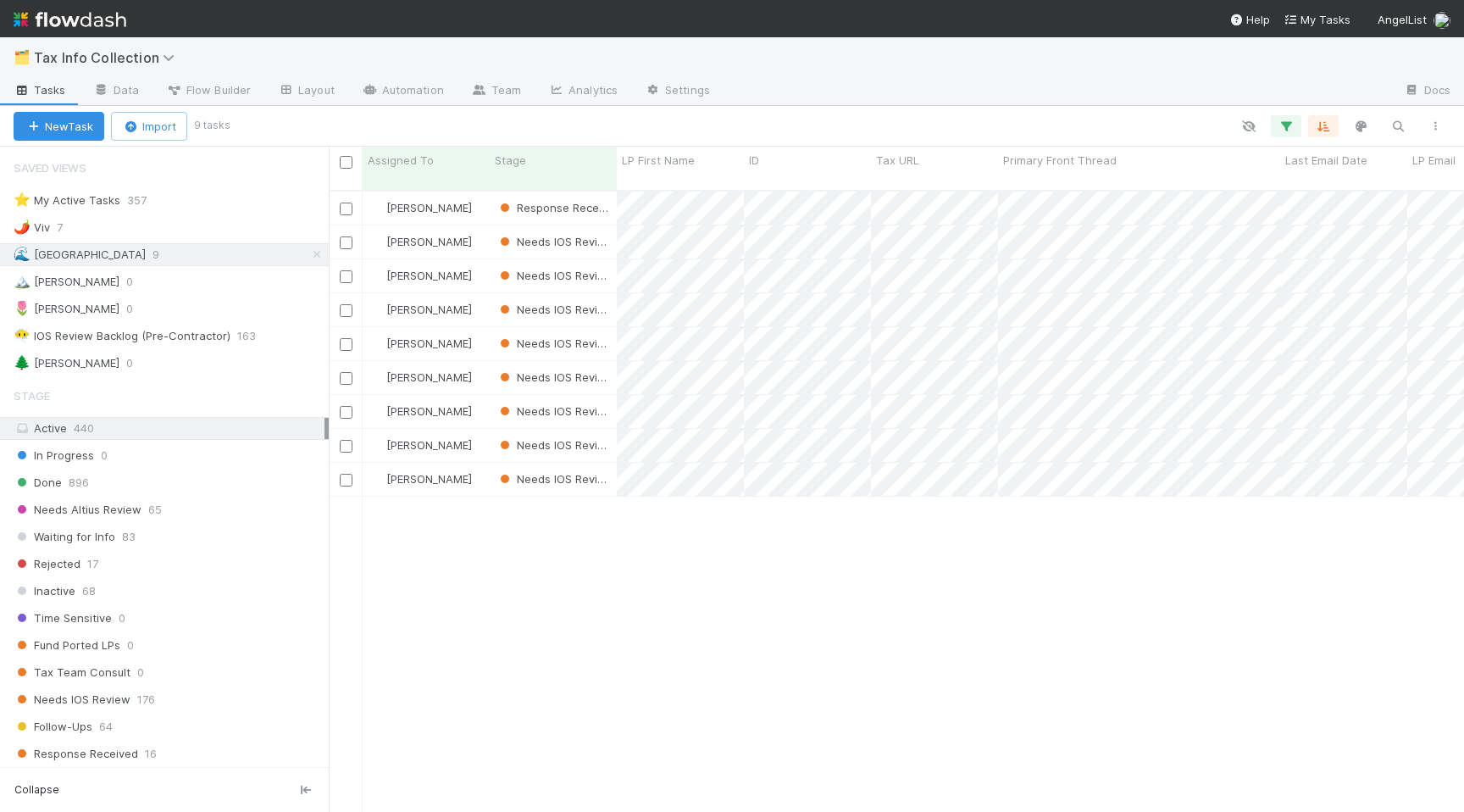
scroll to position [634, 1136]
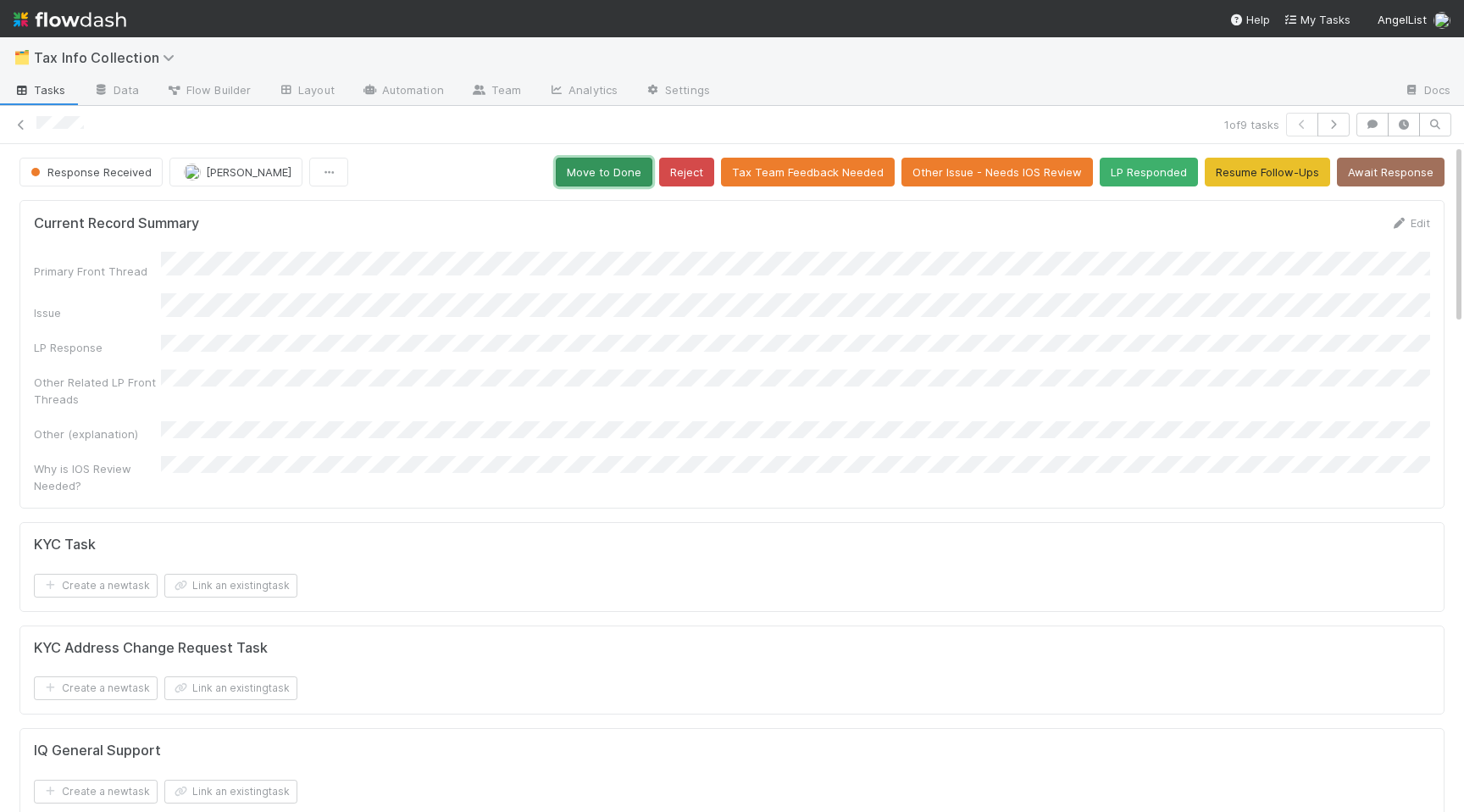
click at [602, 174] on button "Move to Done" at bounding box center [604, 171] width 97 height 29
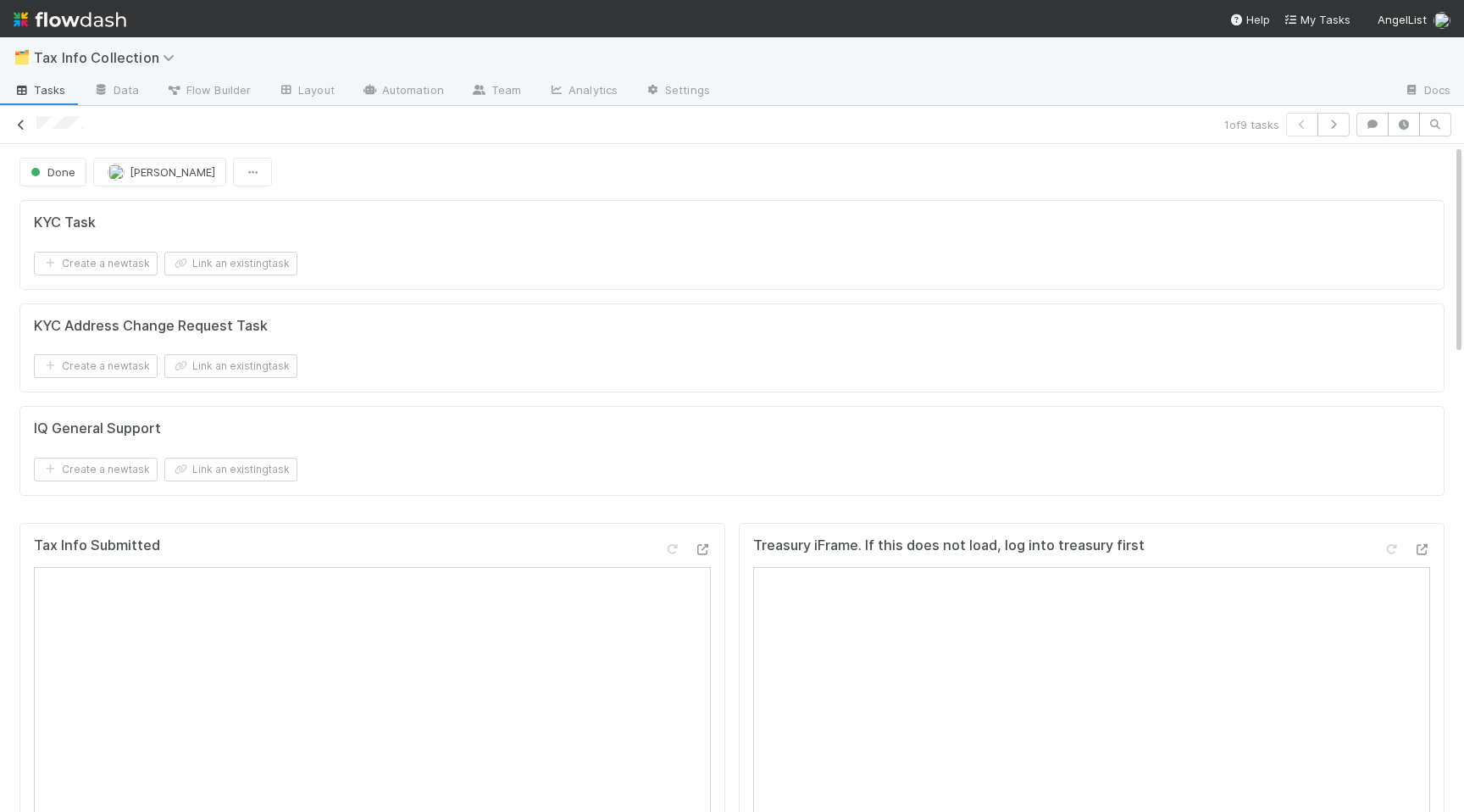
click at [21, 131] on link at bounding box center [21, 124] width 17 height 17
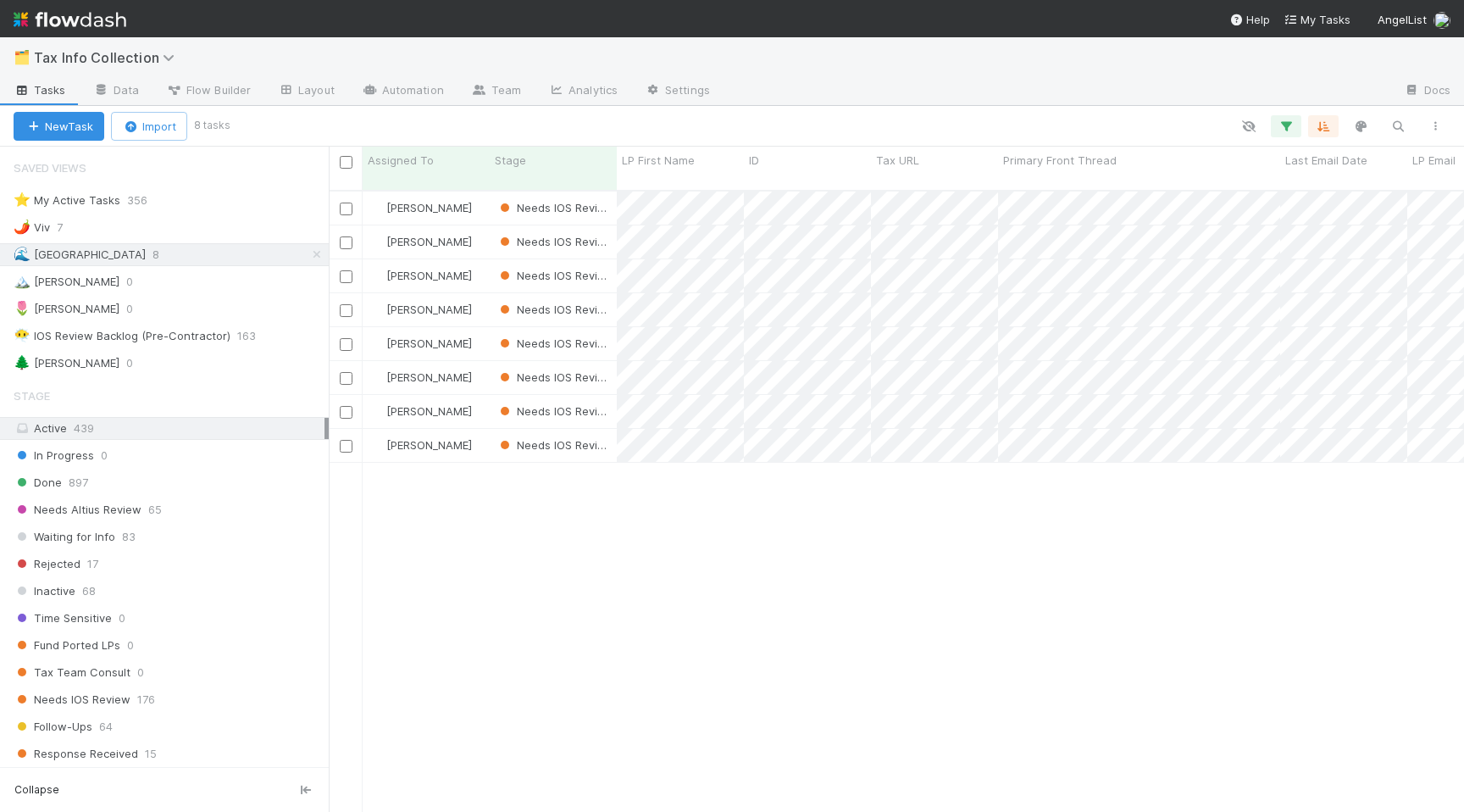
scroll to position [0, 1]
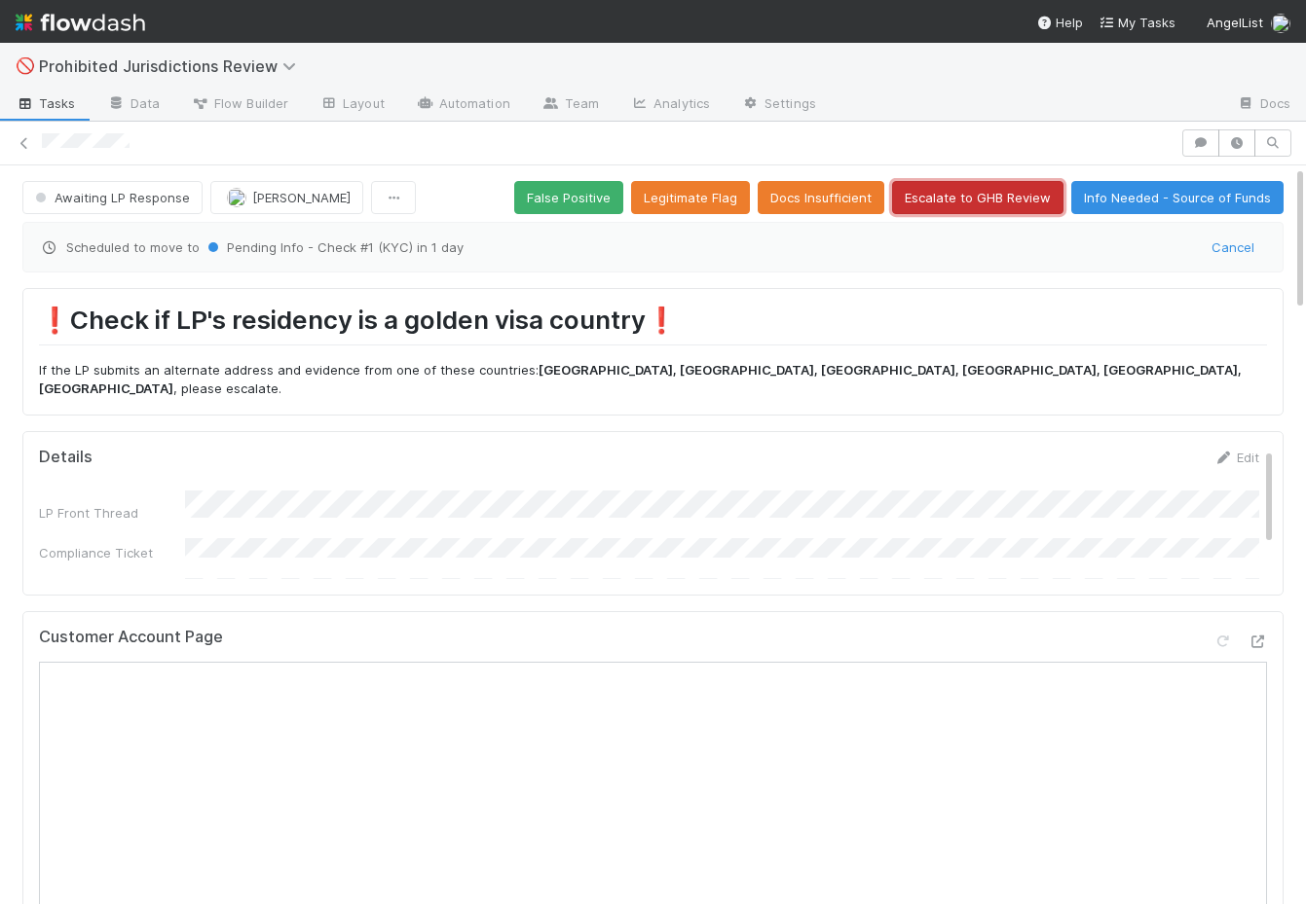
click at [957, 195] on button "Escalate to GHB Review" at bounding box center [977, 197] width 171 height 33
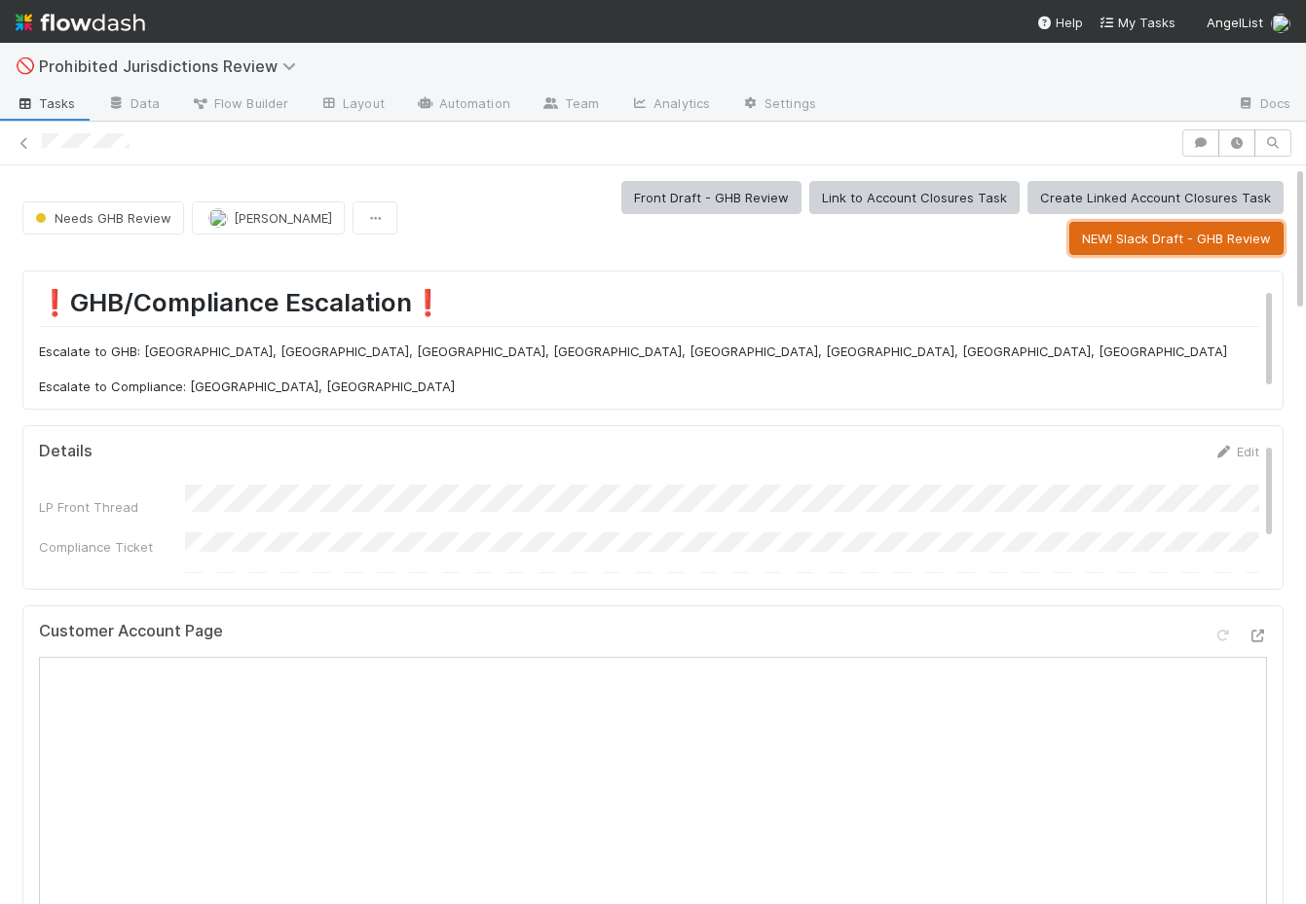
click at [1161, 240] on button "NEW! Slack Draft - GHB Review" at bounding box center [1176, 238] width 214 height 33
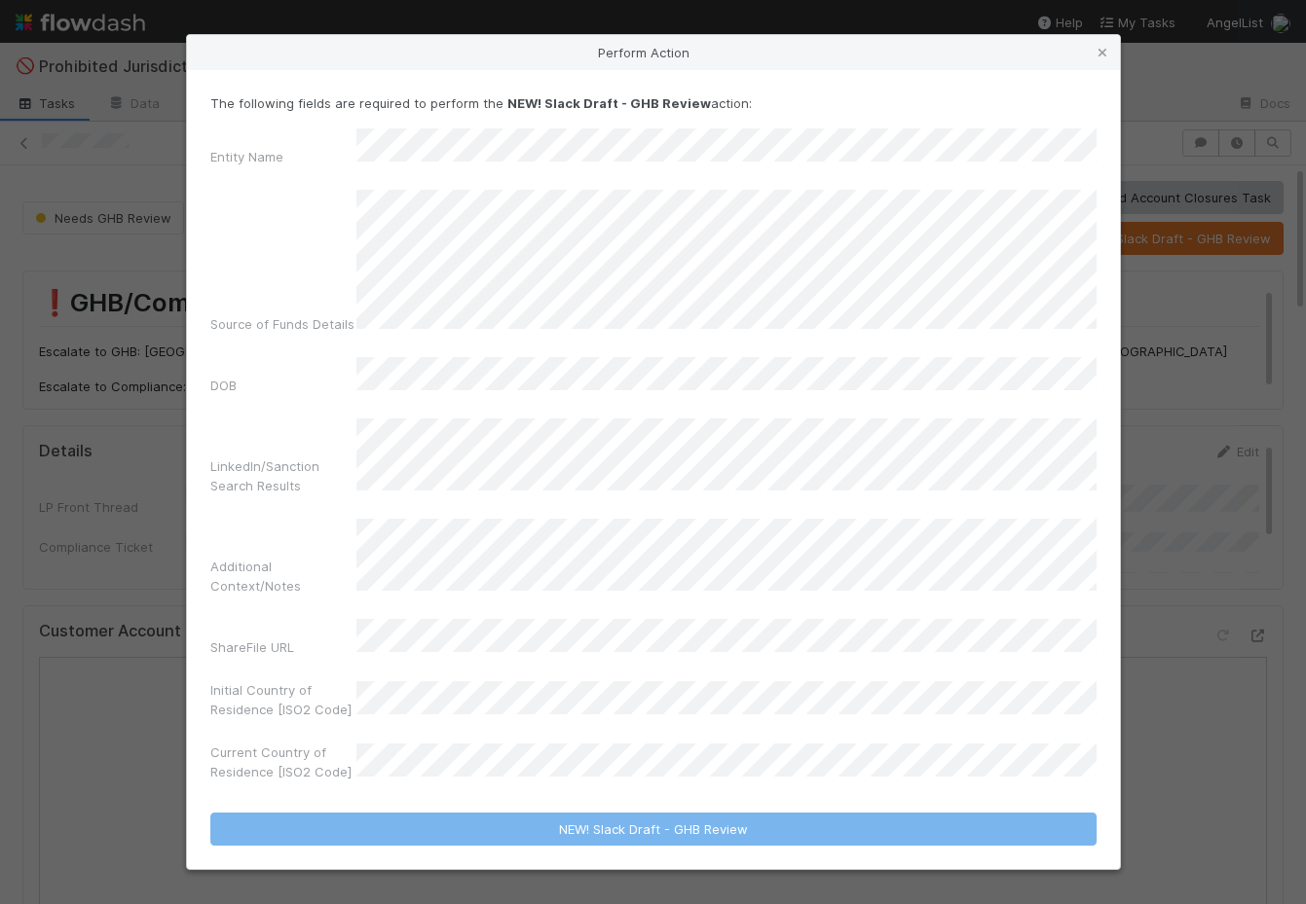
click at [129, 502] on div "Perform Action The following fields are required to perform the NEW! Slack Draf…" at bounding box center [653, 452] width 1306 height 904
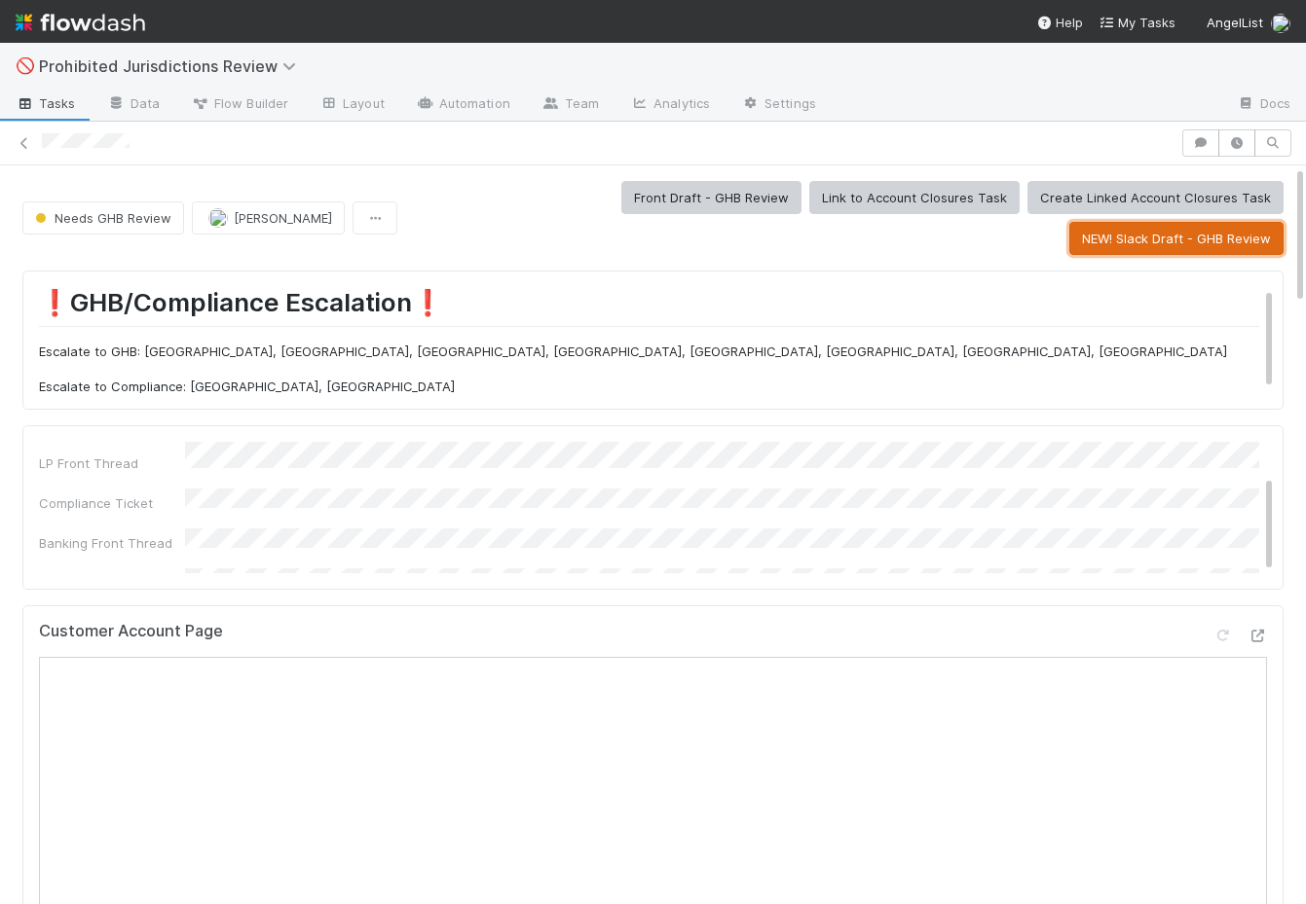
click at [1163, 240] on button "NEW! Slack Draft - GHB Review" at bounding box center [1176, 238] width 214 height 33
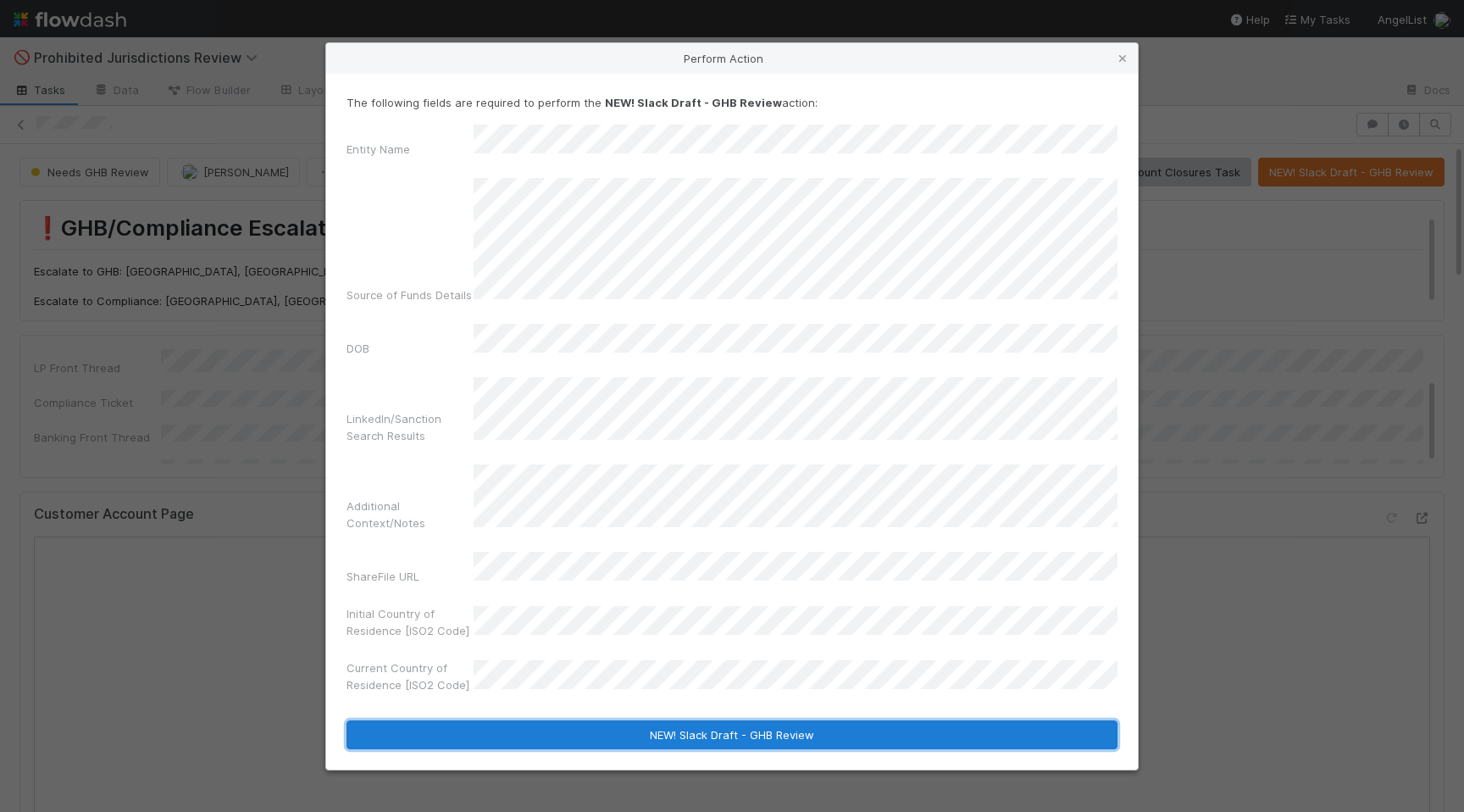
click at [650, 721] on button "NEW! Slack Draft - GHB Review" at bounding box center [732, 735] width 771 height 29
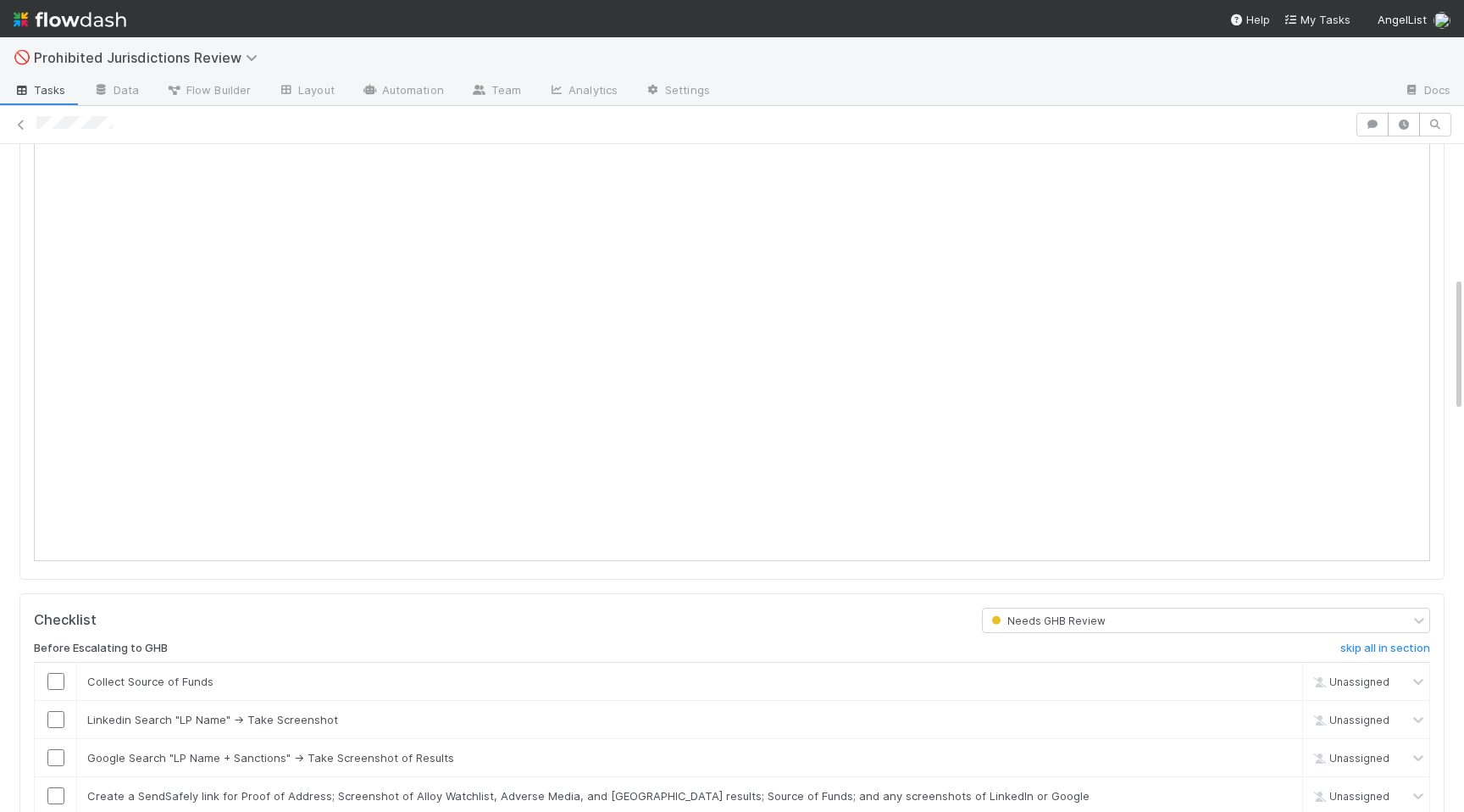
scroll to position [618, 0]
